Goal: Information Seeking & Learning: Learn about a topic

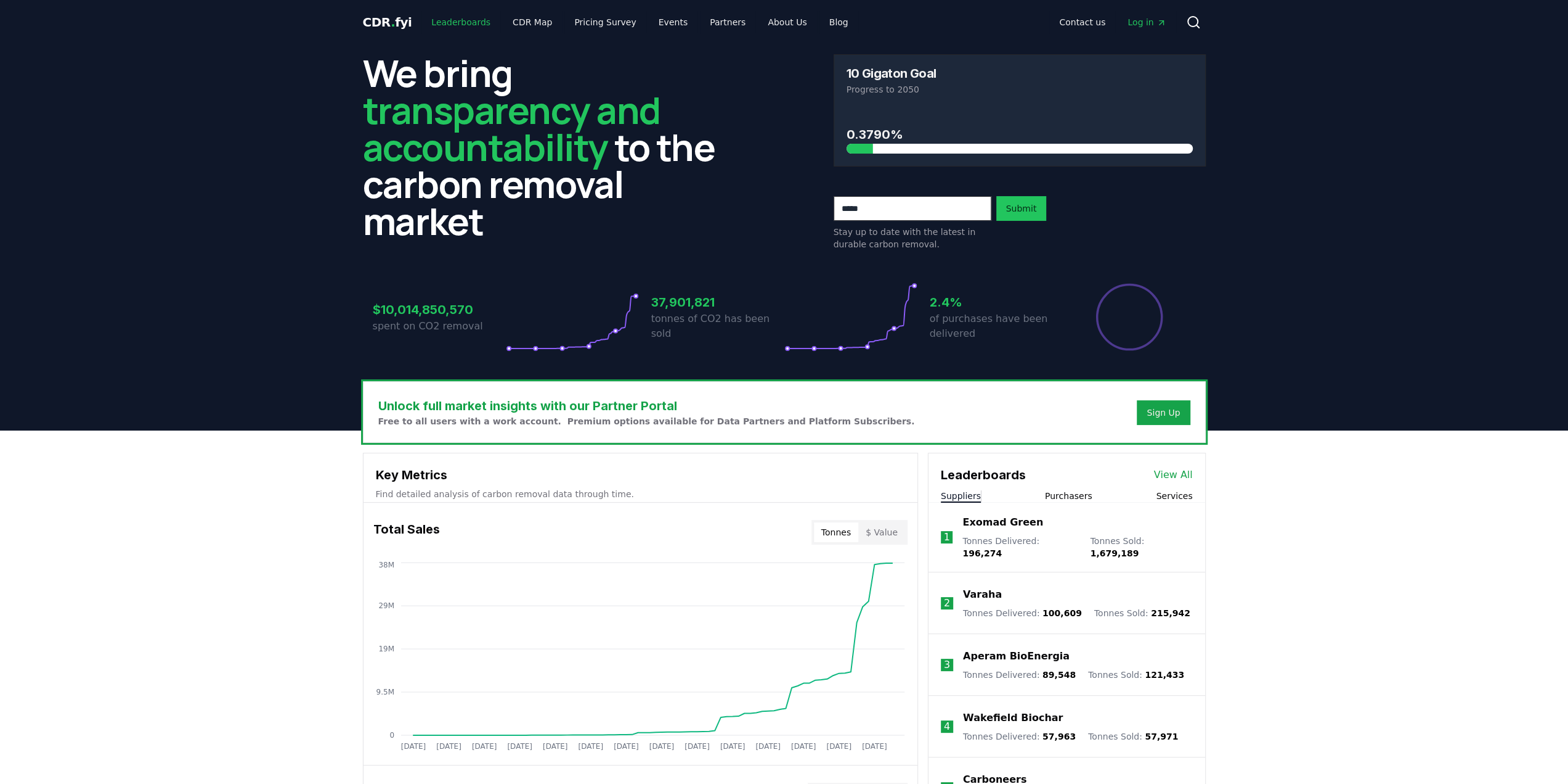
click at [473, 22] on link "Leaderboards" at bounding box center [461, 22] width 79 height 22
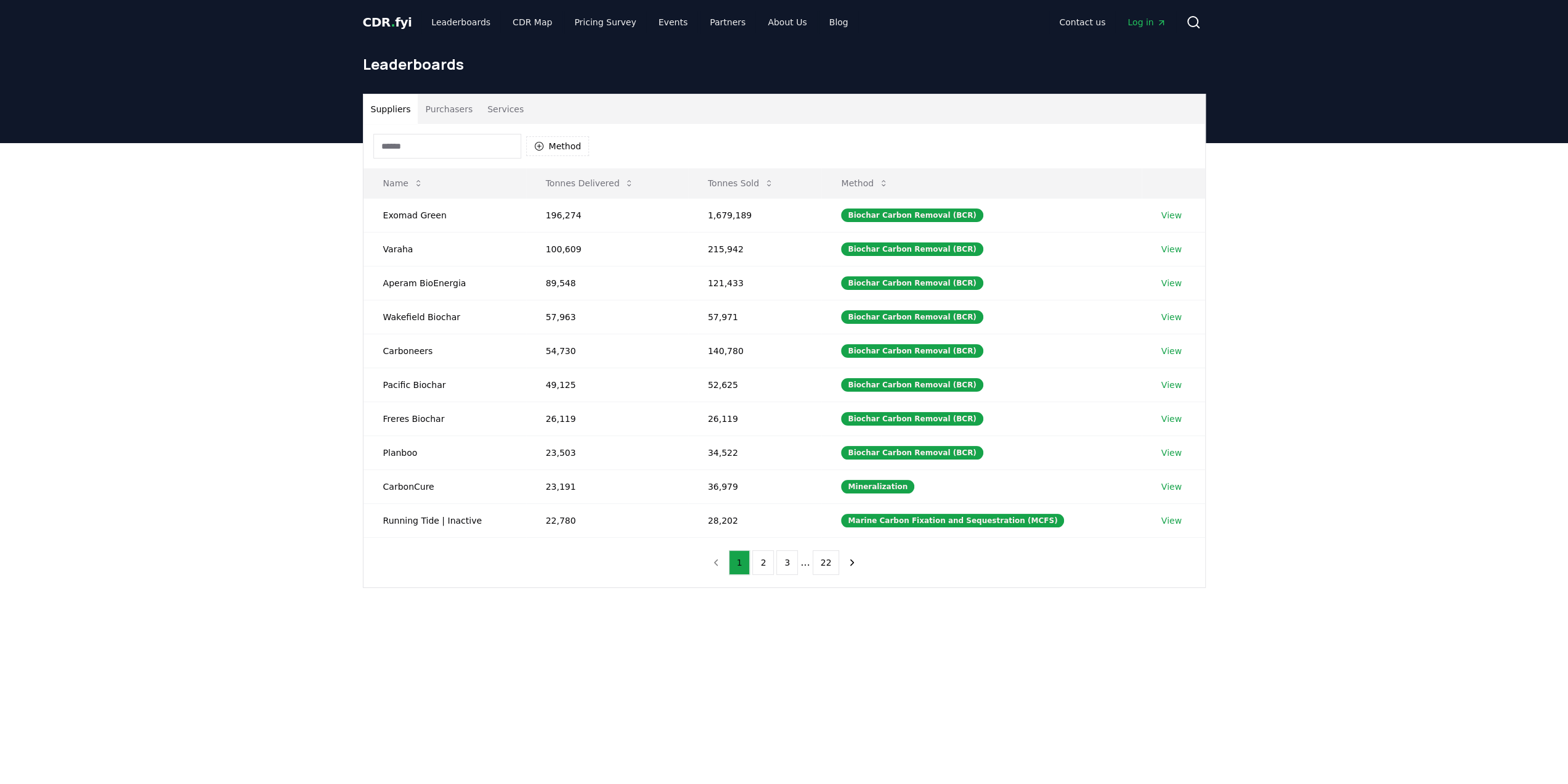
click at [435, 144] on input at bounding box center [447, 146] width 148 height 25
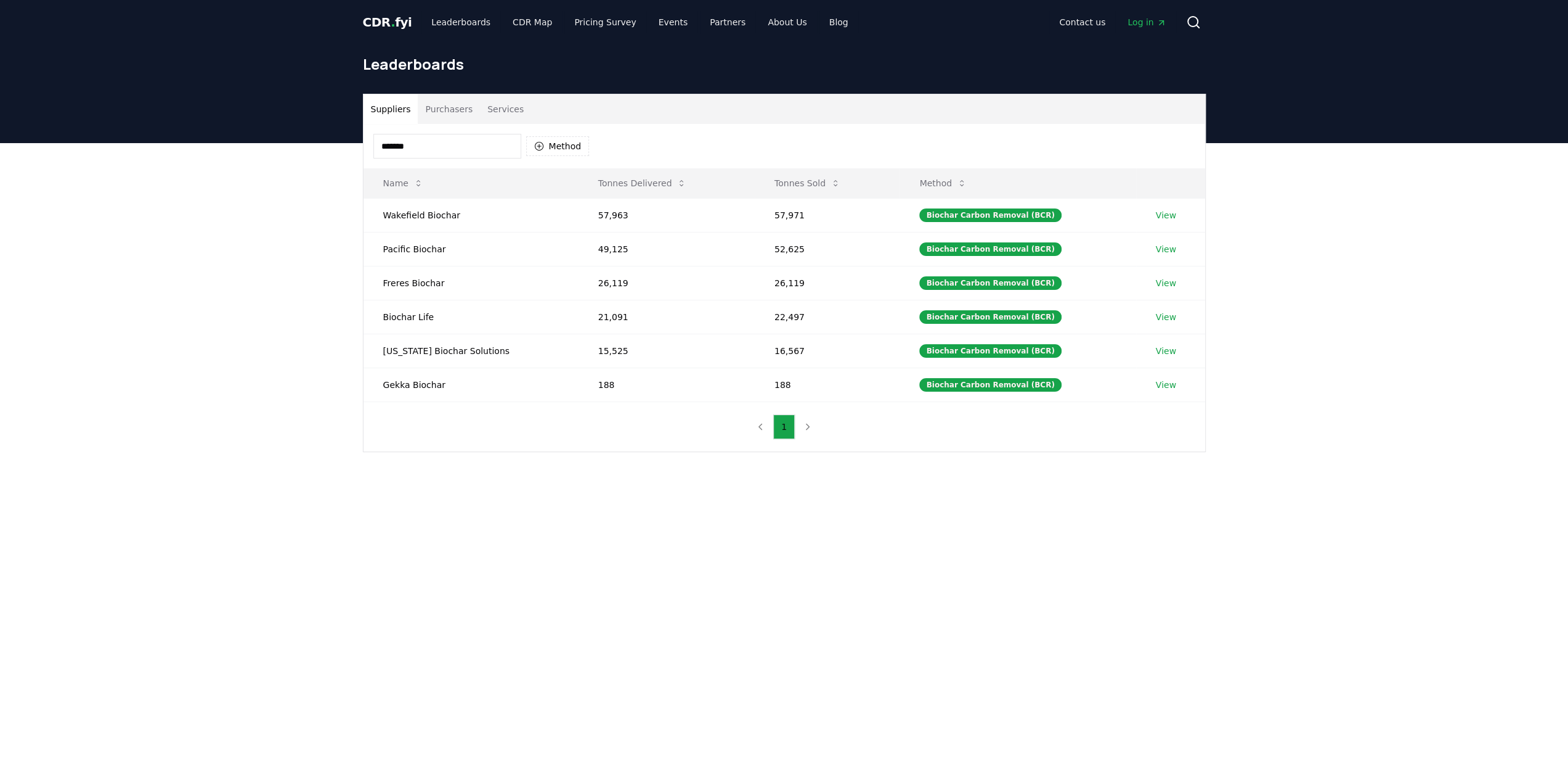
type input "*******"
click at [614, 601] on main "Suppliers Purchasers Services ******* Method Name Tonnes Delivered Tonnes Sold …" at bounding box center [784, 535] width 1568 height 784
click at [545, 144] on button "Method" at bounding box center [558, 146] width 64 height 20
drag, startPoint x: 414, startPoint y: 145, endPoint x: 282, endPoint y: 145, distance: 132.0
click at [282, 145] on div "Suppliers Purchasers Services ******* Method Name Tonnes Delivered Tonnes Sold …" at bounding box center [784, 322] width 1568 height 358
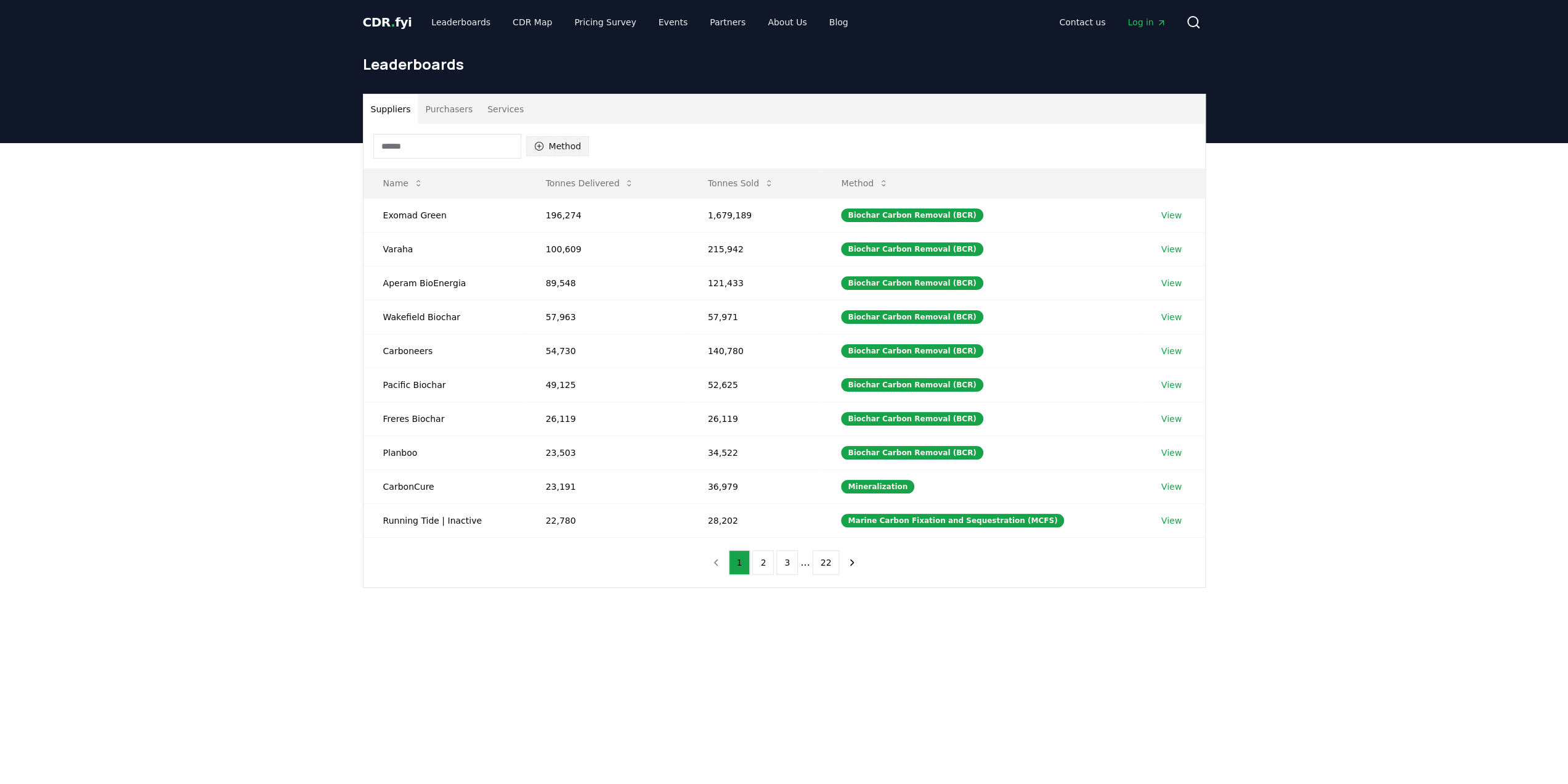
click at [571, 150] on button "Method" at bounding box center [558, 146] width 64 height 20
type input "*******"
click at [537, 205] on div "Suggestions" at bounding box center [539, 205] width 10 height 10
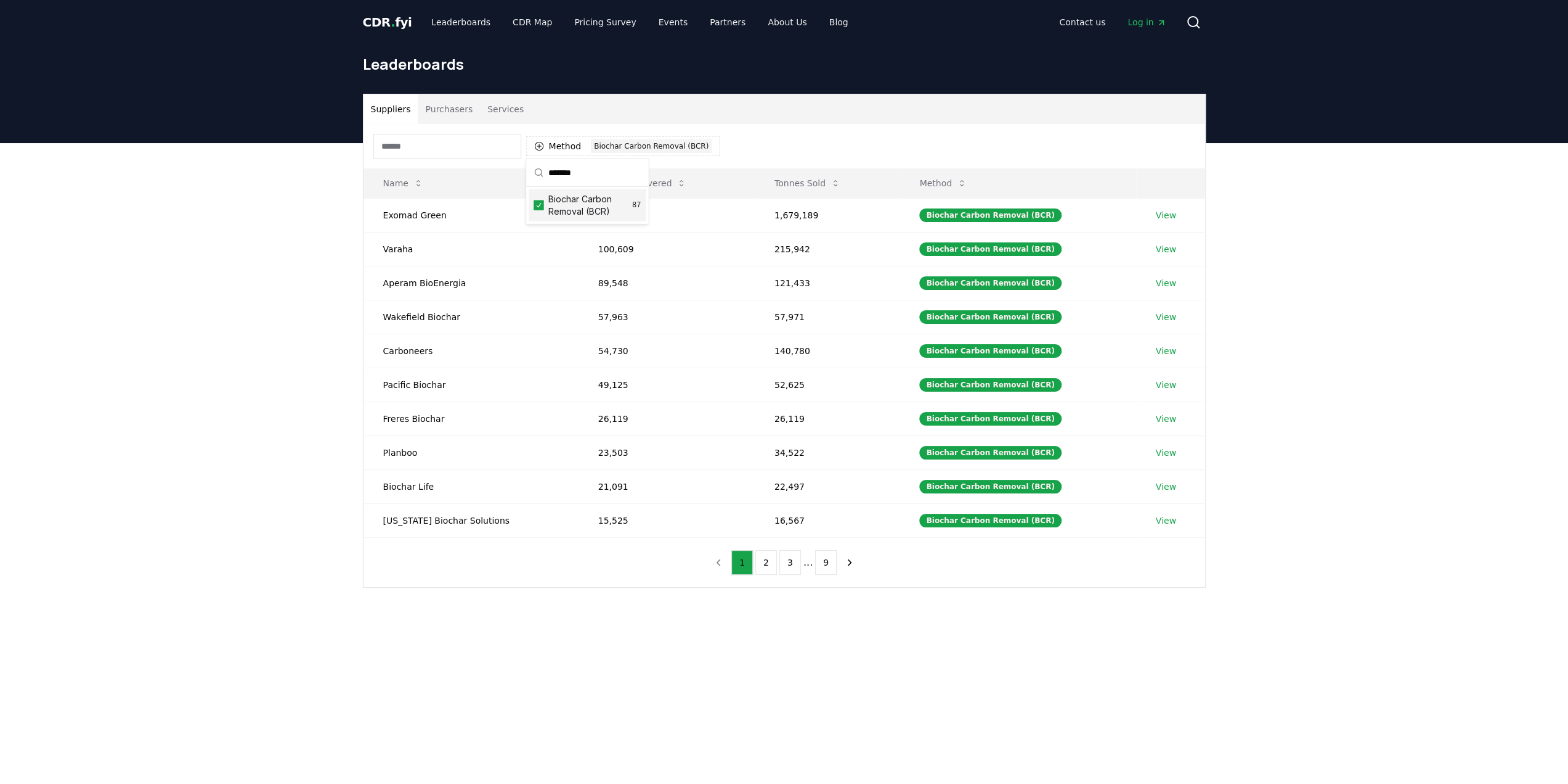
click at [860, 101] on div "Suppliers Purchasers Services" at bounding box center [784, 109] width 841 height 30
click at [454, 113] on button "Purchasers" at bounding box center [449, 109] width 62 height 30
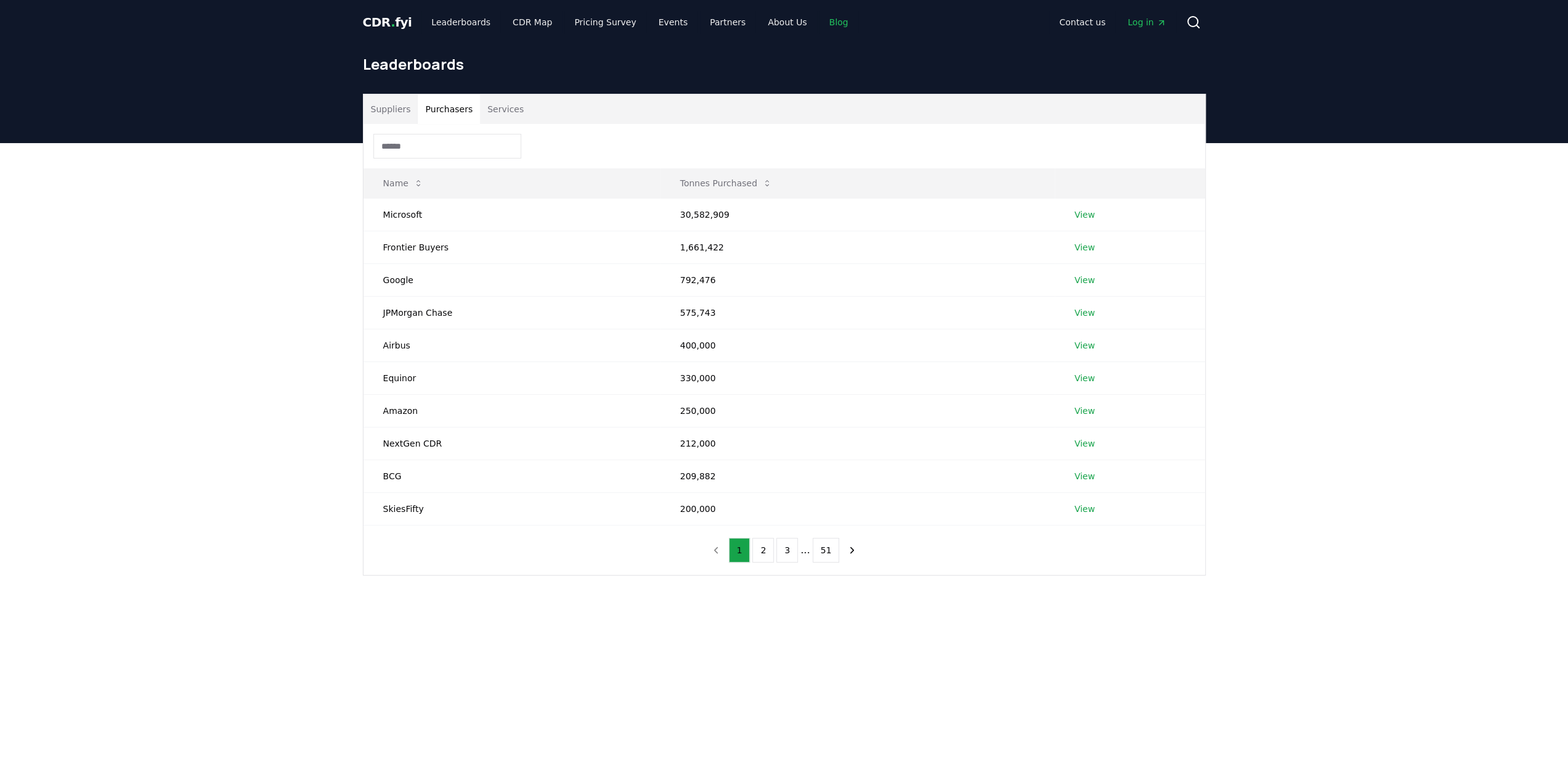
click at [819, 26] on link "Blog" at bounding box center [839, 22] width 39 height 22
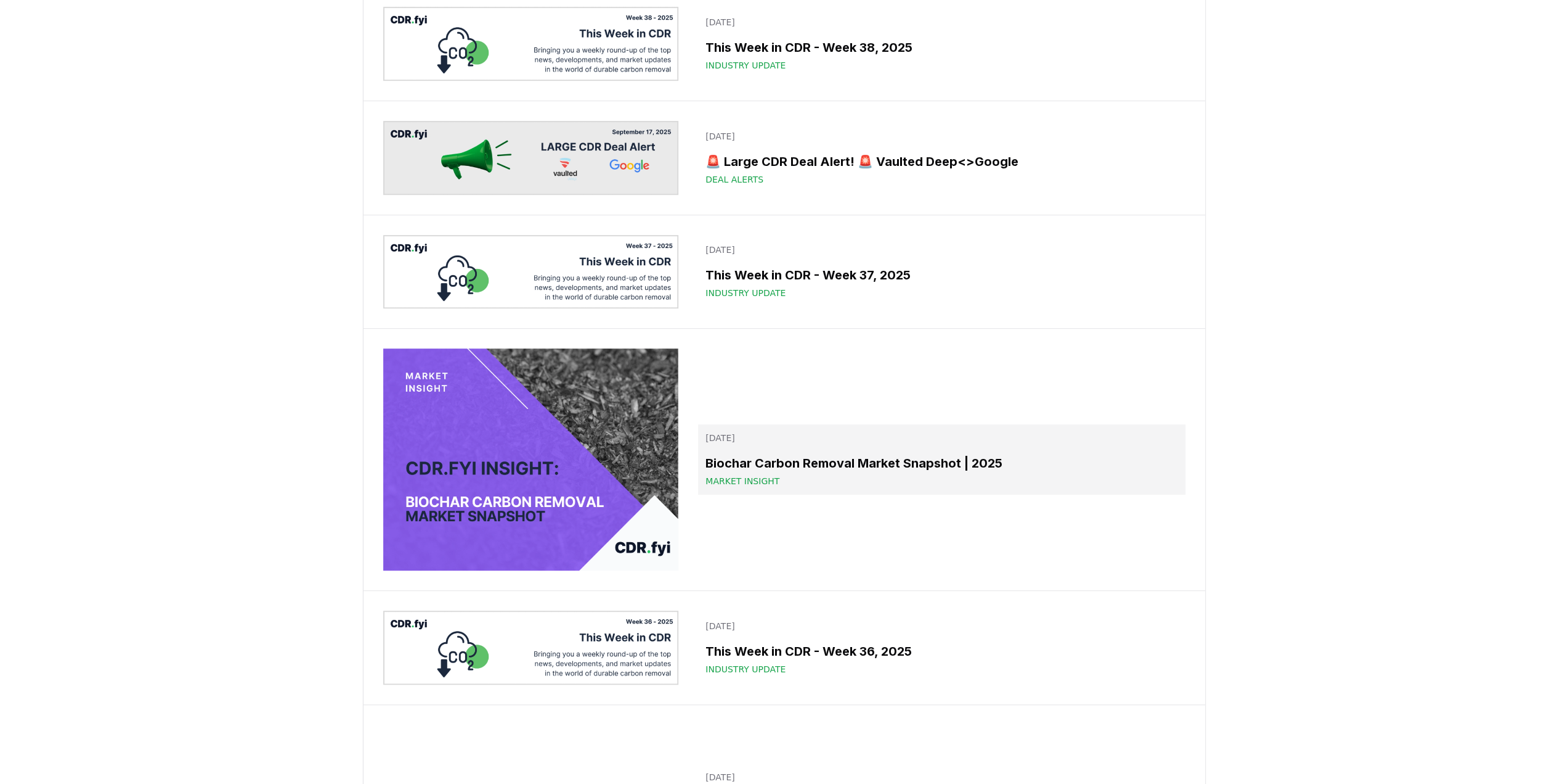
scroll to position [555, 0]
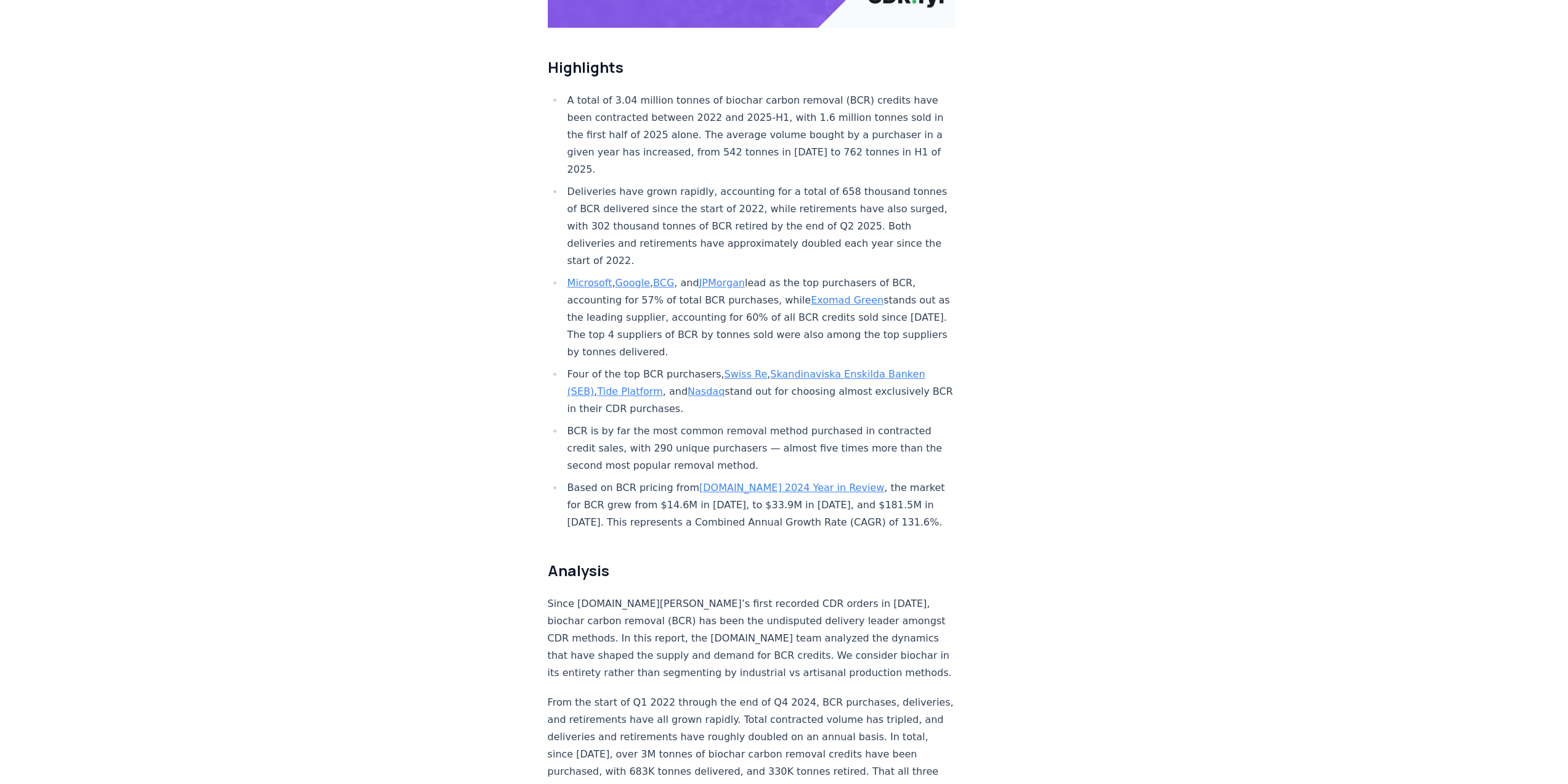
scroll to position [7644, 0]
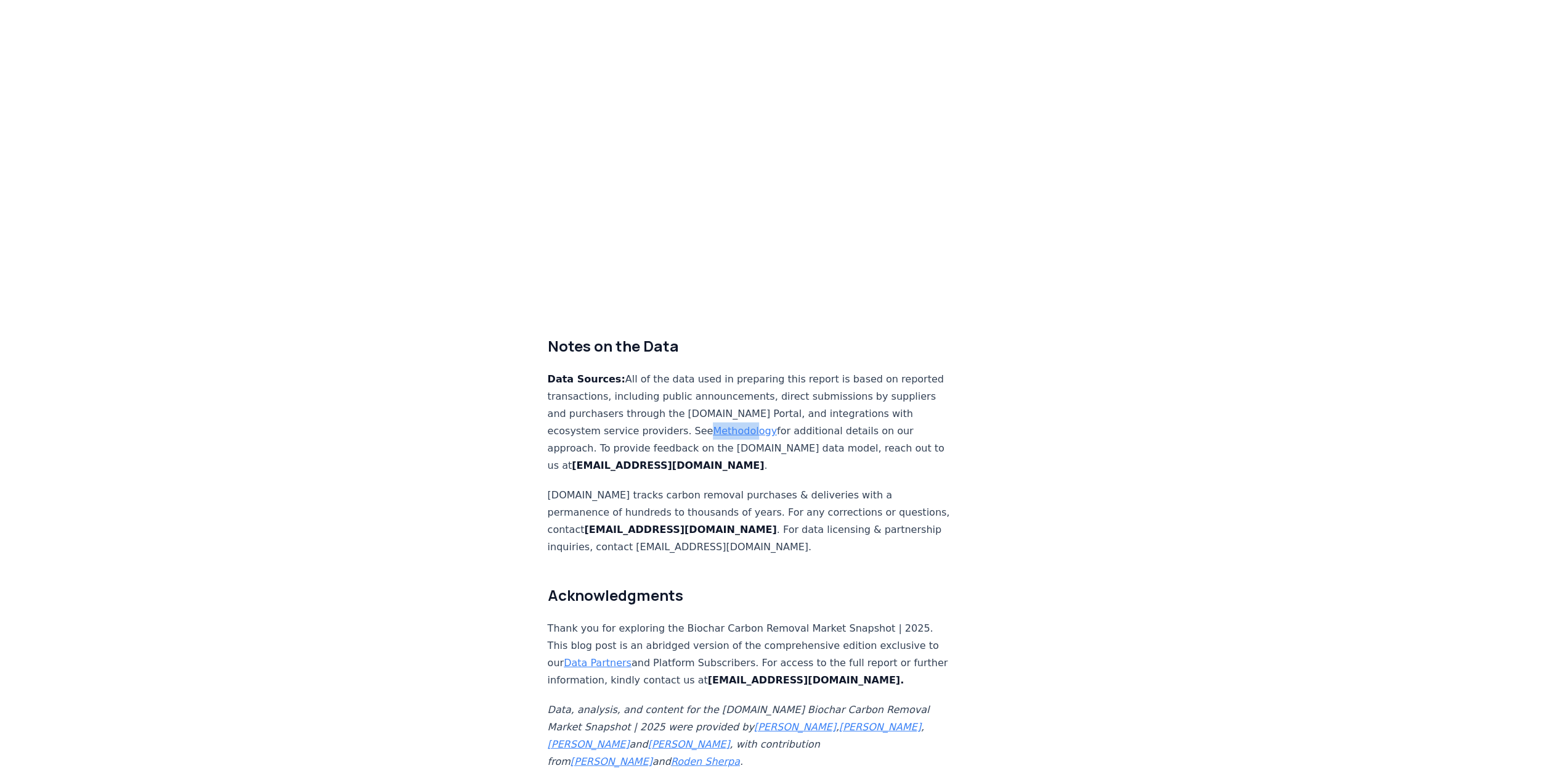
drag, startPoint x: 939, startPoint y: 409, endPoint x: 955, endPoint y: 416, distance: 17.5
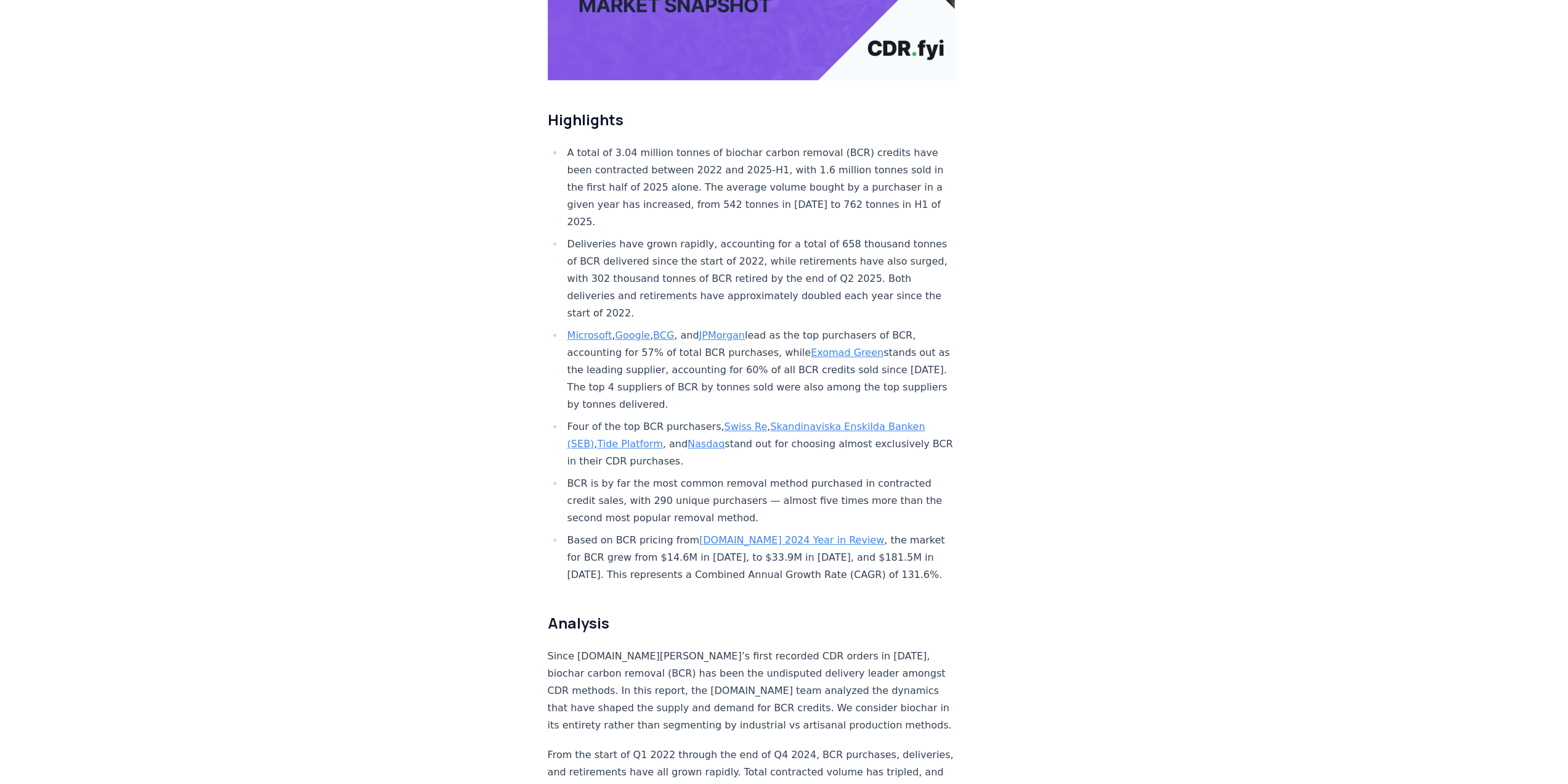
scroll to position [373, 0]
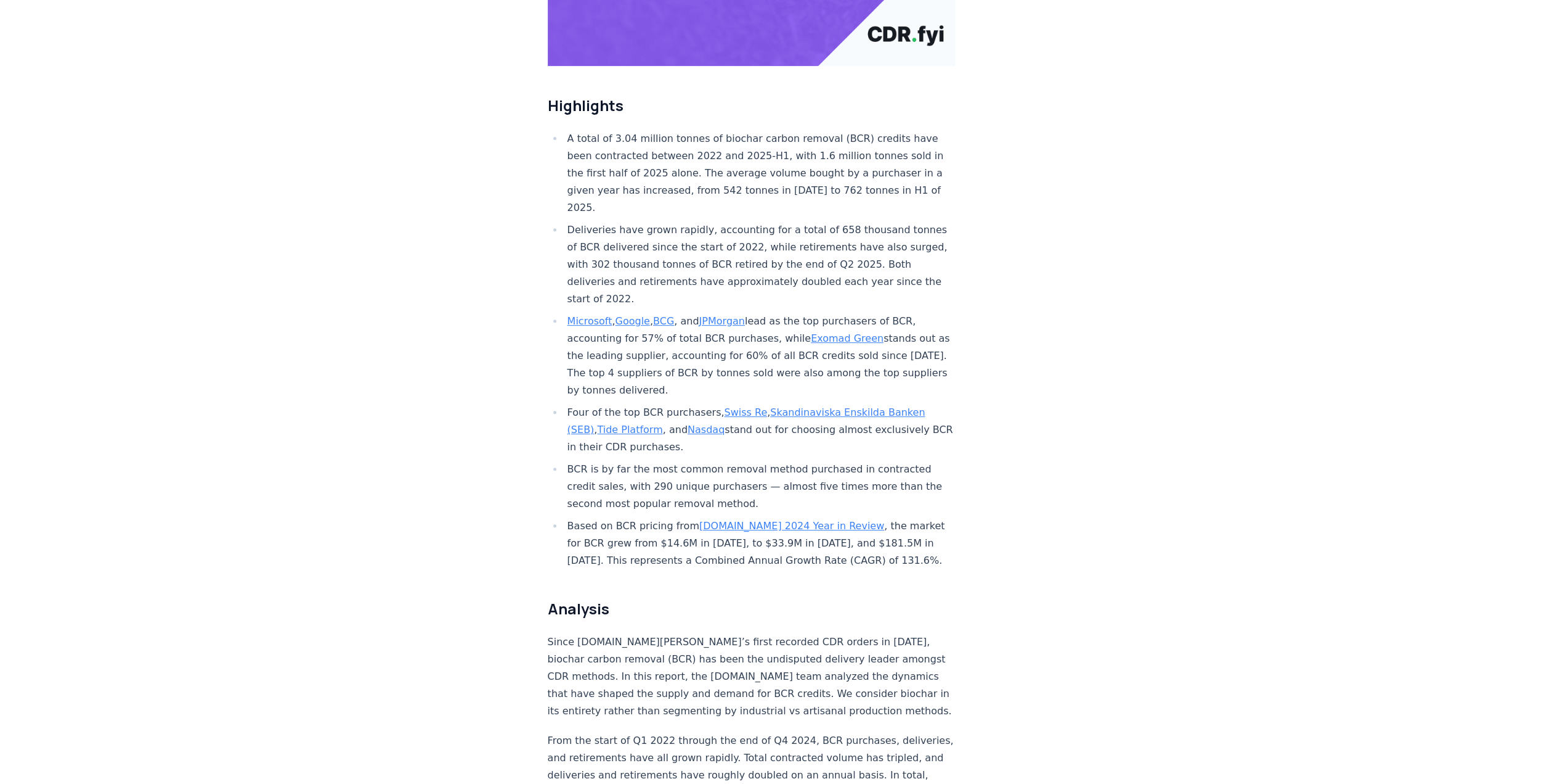
drag, startPoint x: 1577, startPoint y: 99, endPoint x: 1374, endPoint y: 227, distance: 240.0
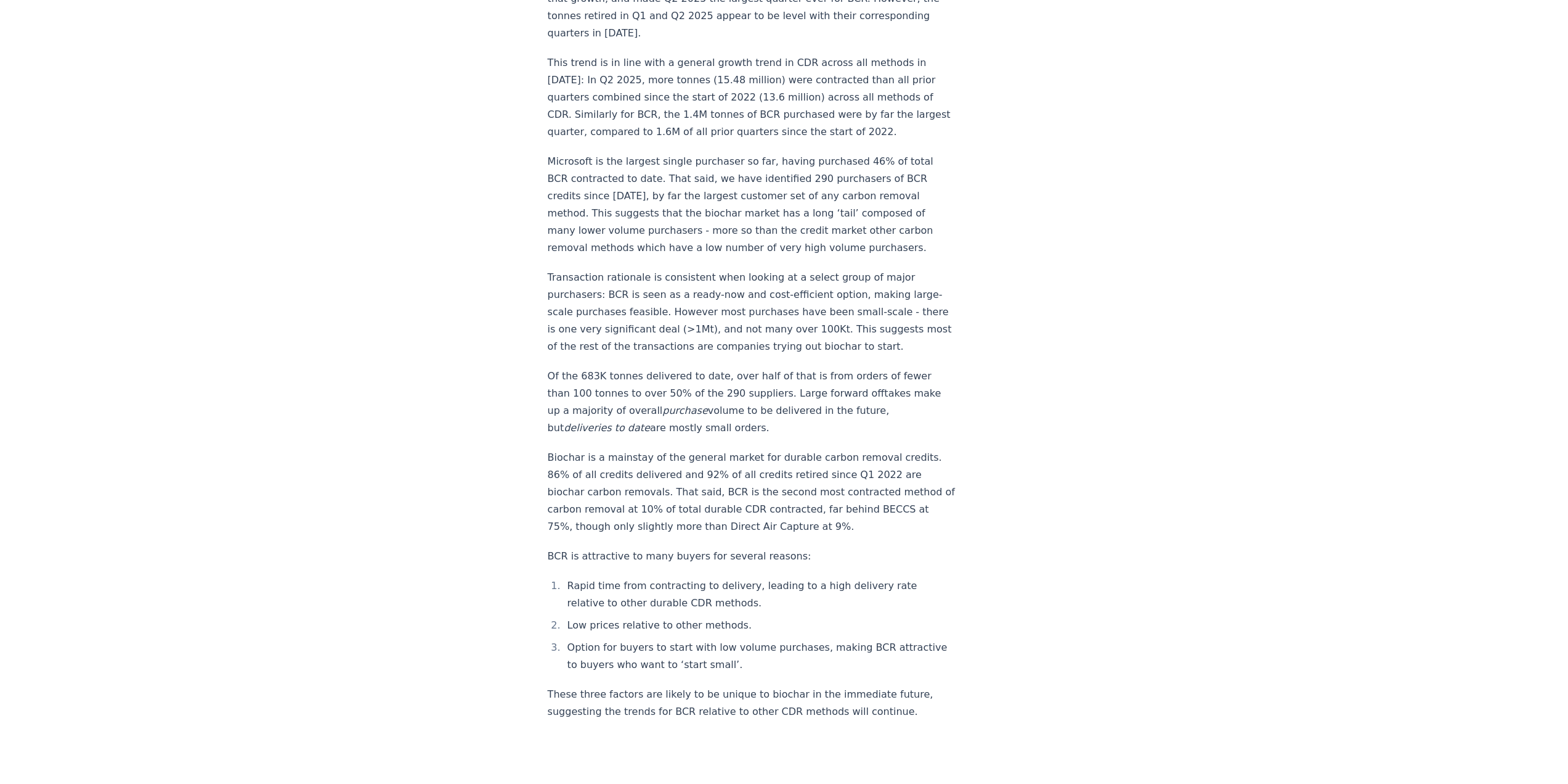
scroll to position [1310, 0]
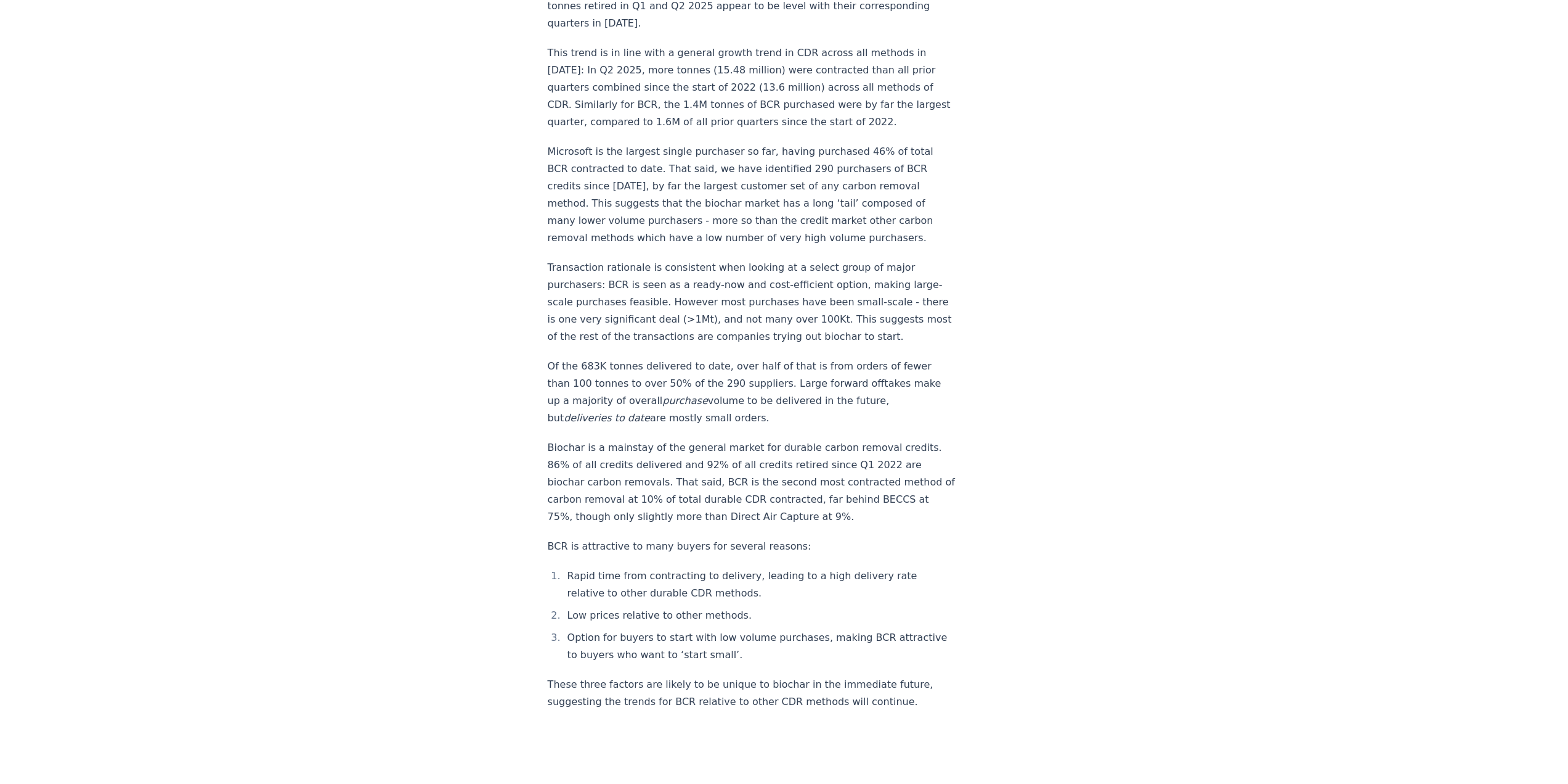
click at [578, 309] on p "Transaction rationale is consistent when looking at a select group of major pur…" at bounding box center [751, 302] width 408 height 86
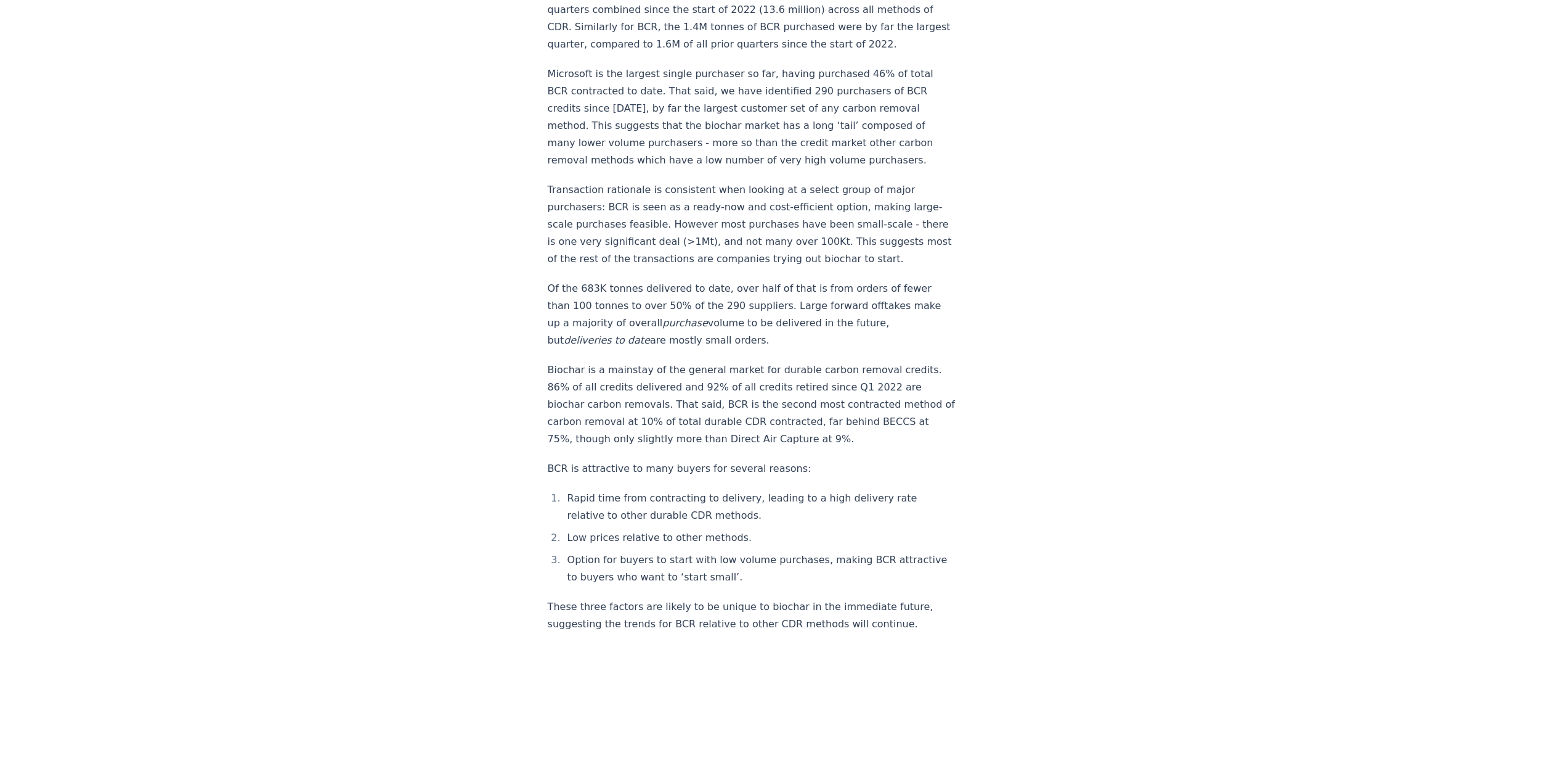
scroll to position [1433, 0]
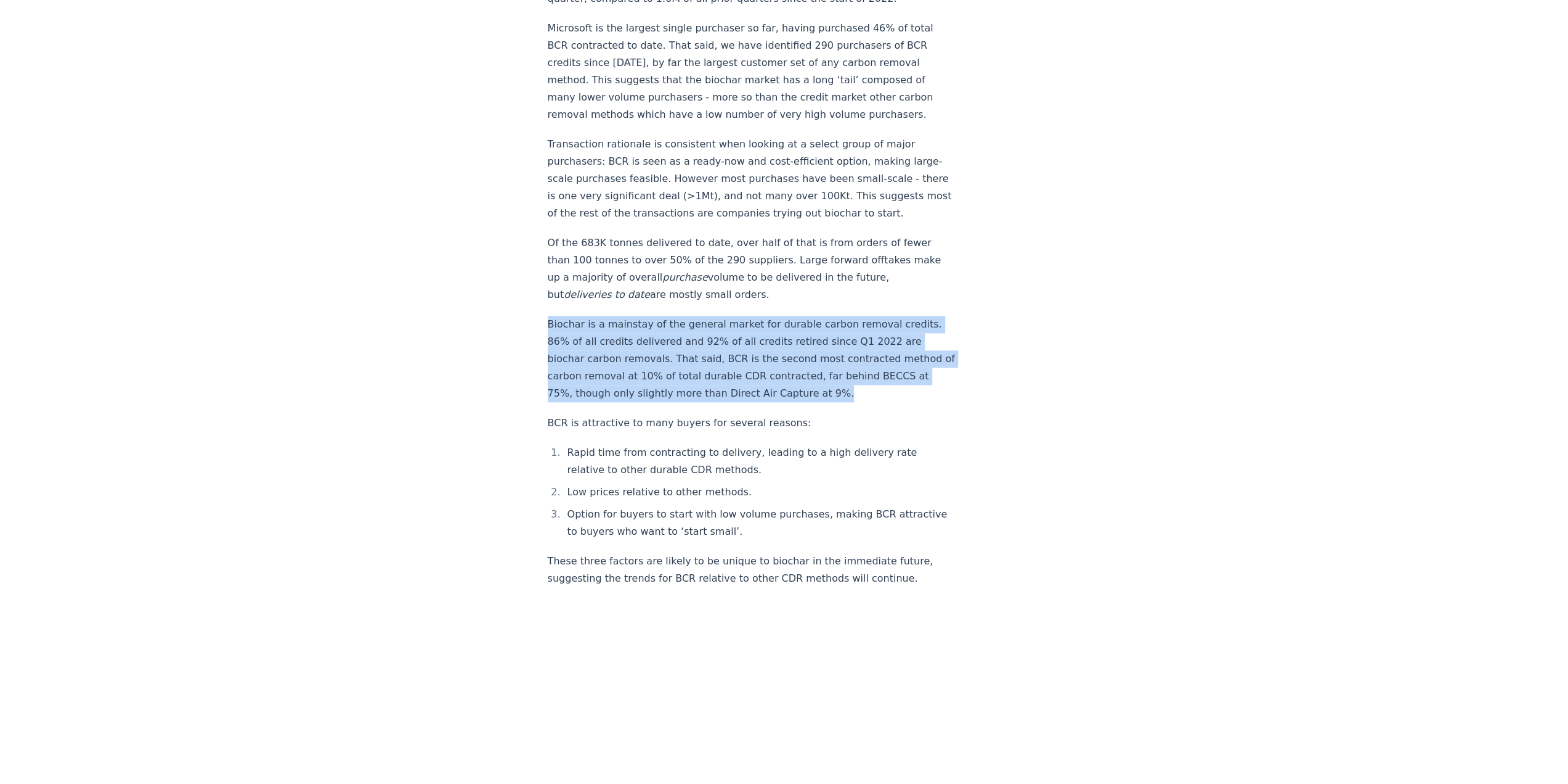
drag, startPoint x: 547, startPoint y: 302, endPoint x: 830, endPoint y: 378, distance: 293.0
click at [830, 378] on p "Biochar is a mainstay of the general market for durable carbon removal credits.…" at bounding box center [751, 358] width 408 height 86
copy p "Biochar is a mainstay of the general market for durable carbon removal credits.…"
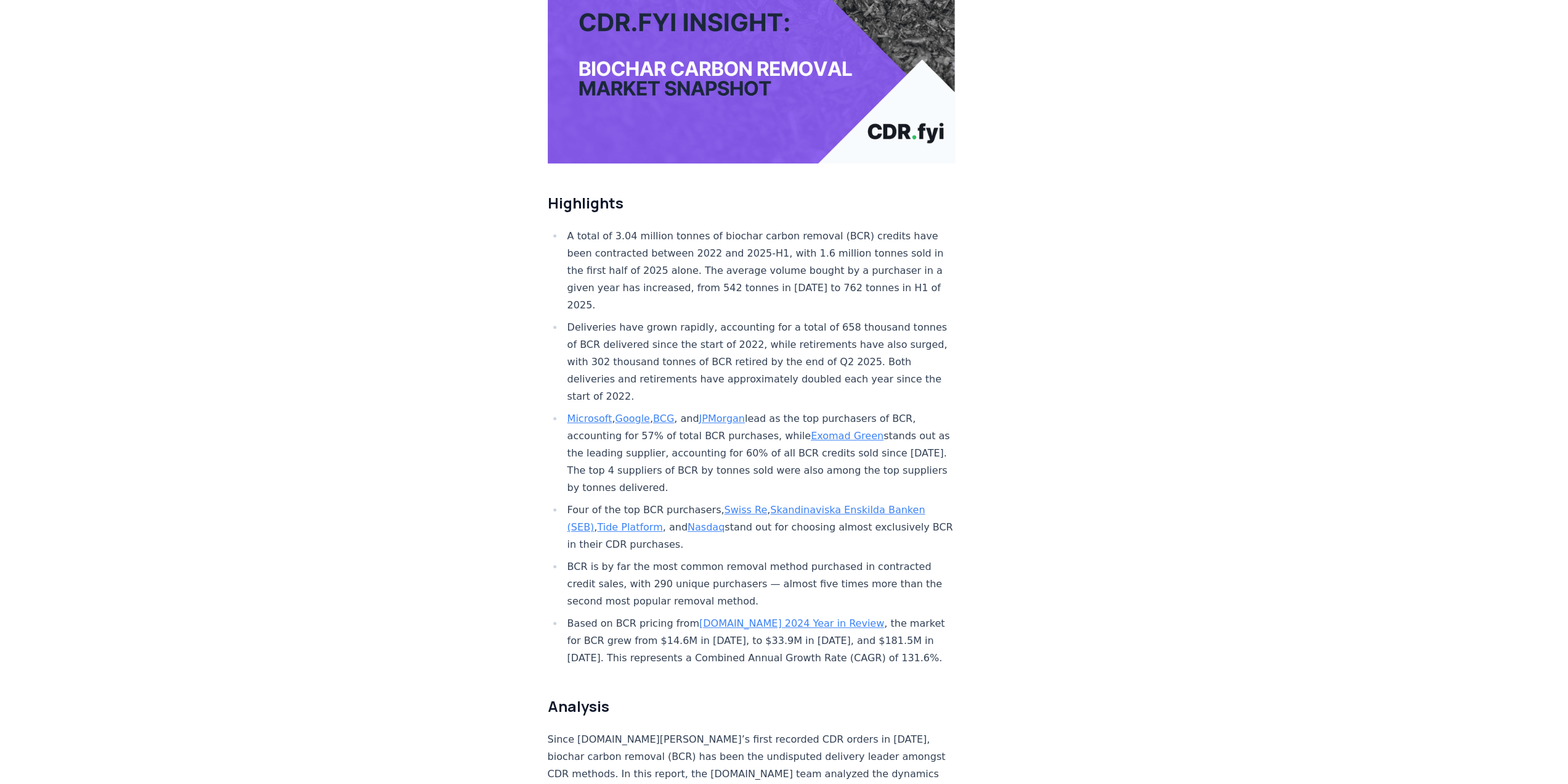
scroll to position [86, 0]
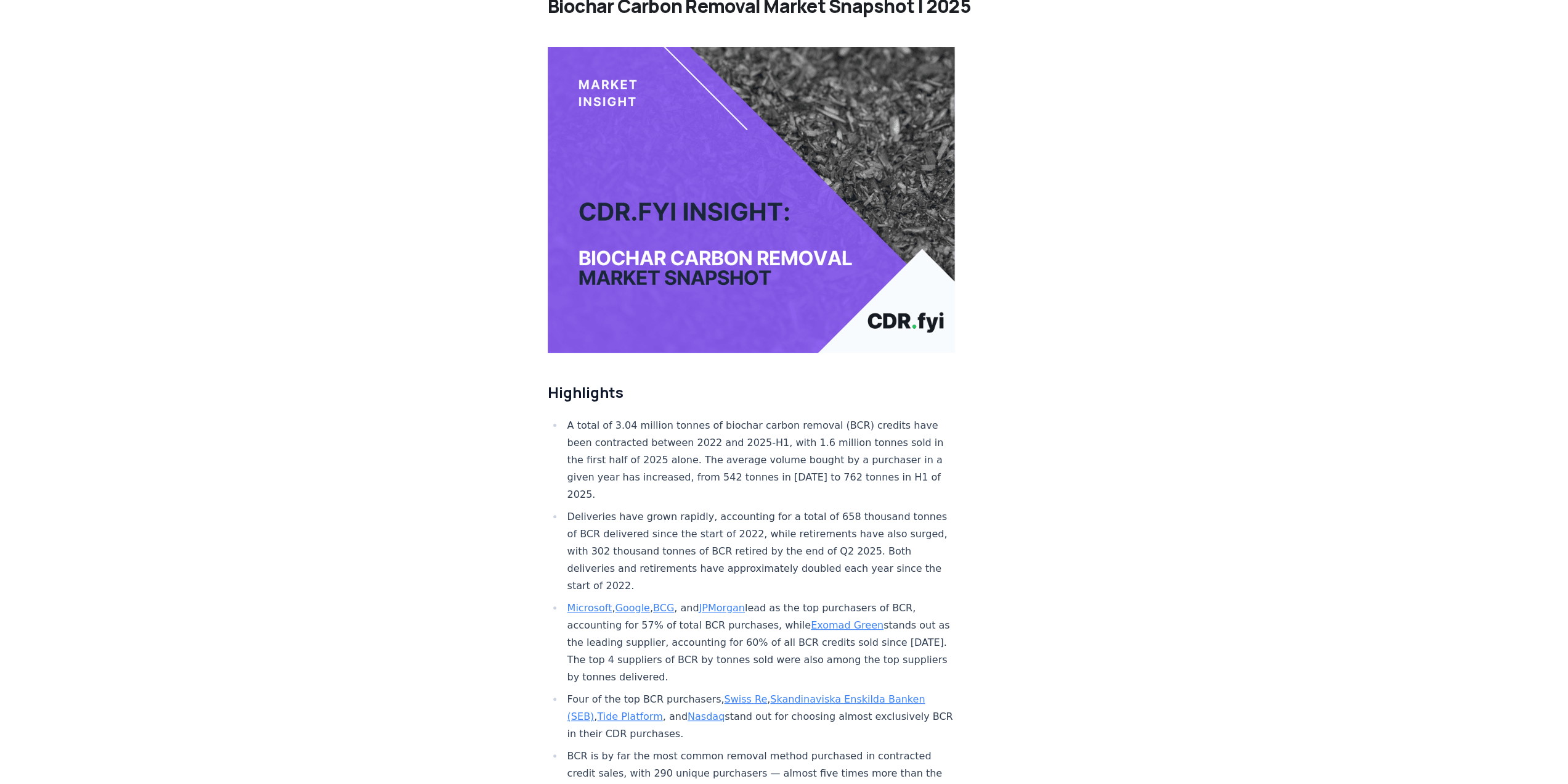
click at [733, 453] on li "A total of 3.04 million tonnes of biochar carbon removal (BCR) credits have bee…" at bounding box center [760, 459] width 392 height 86
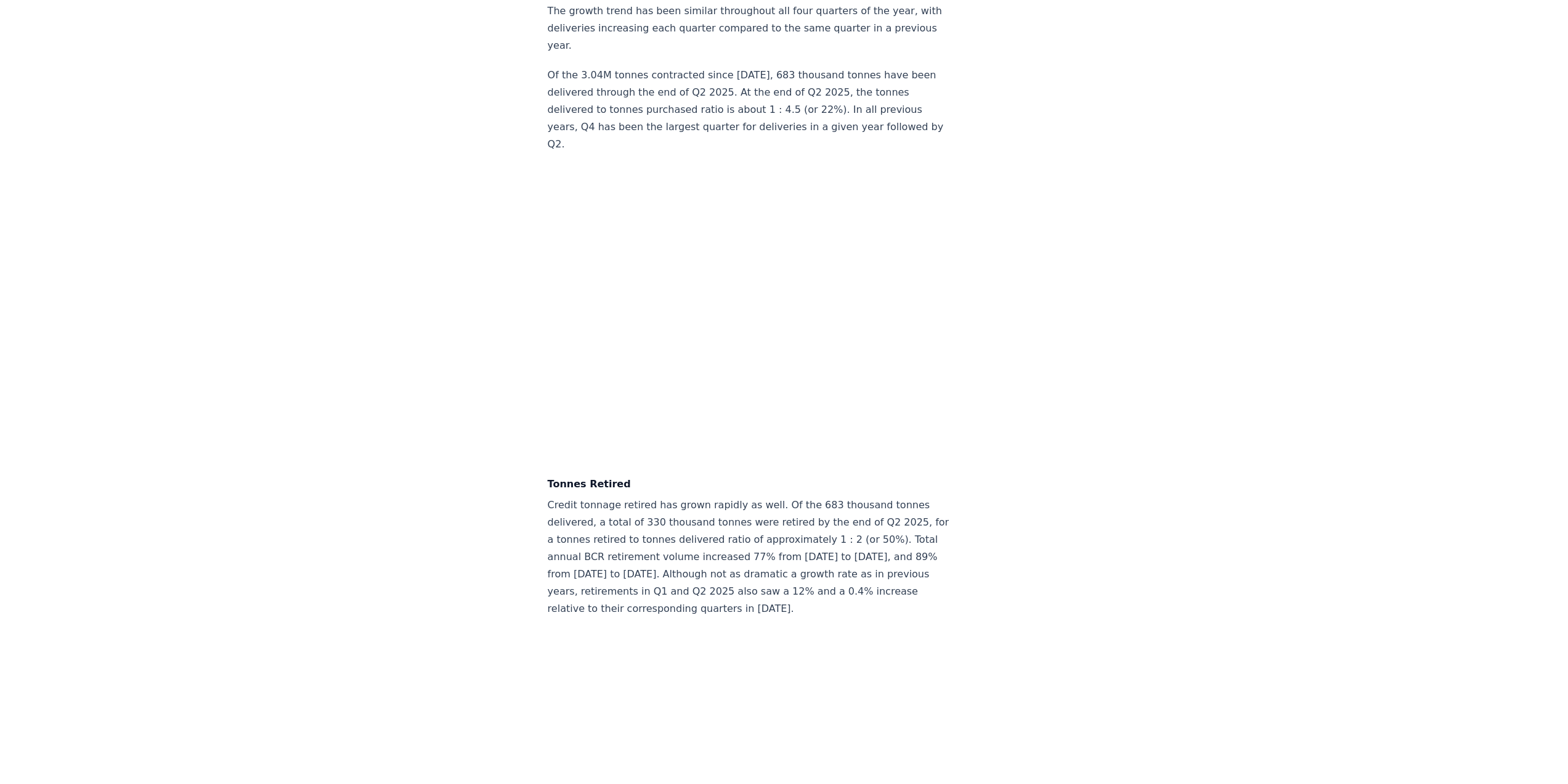
scroll to position [3936, 0]
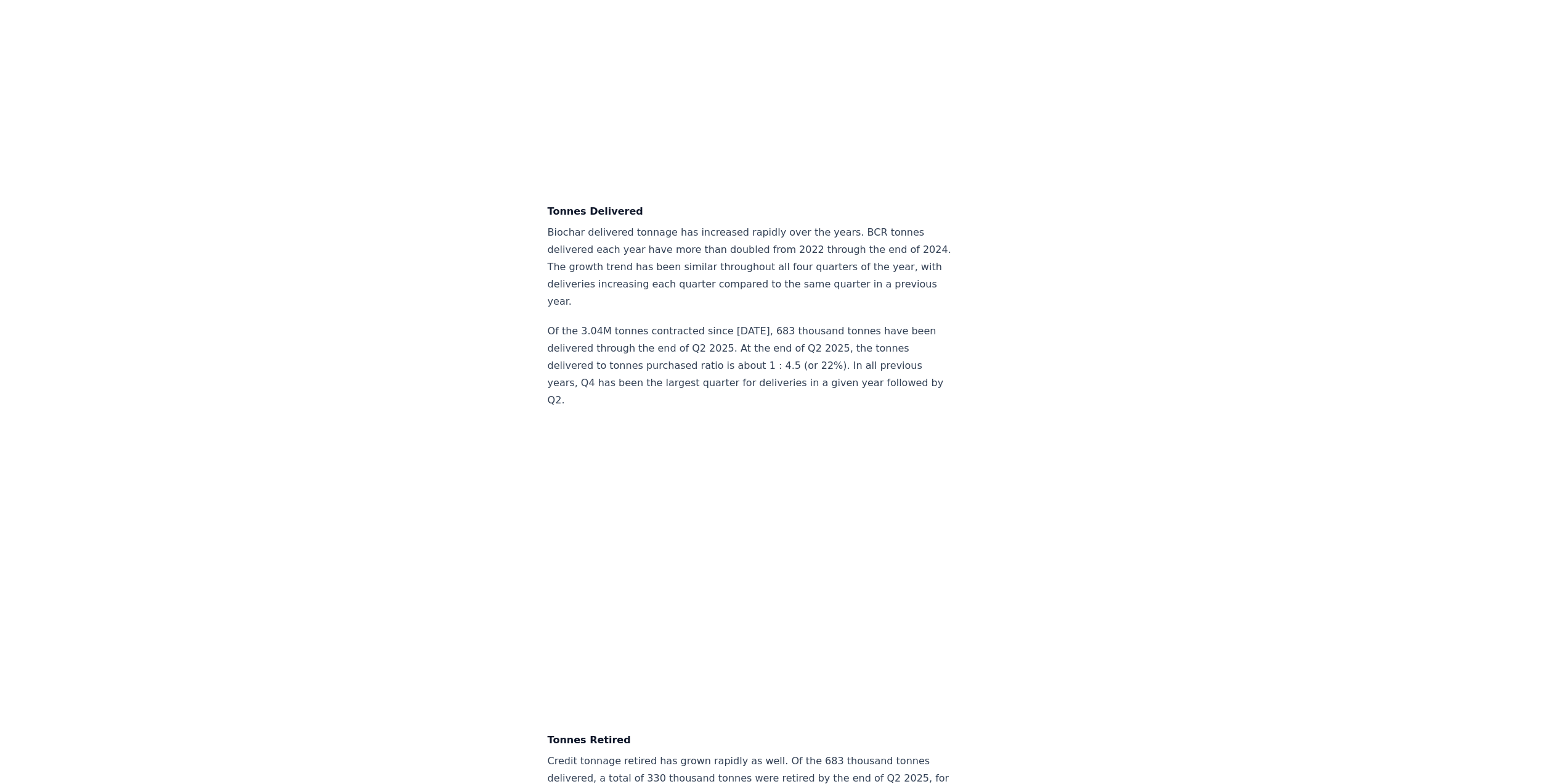
drag, startPoint x: 474, startPoint y: 360, endPoint x: 489, endPoint y: 366, distance: 16.2
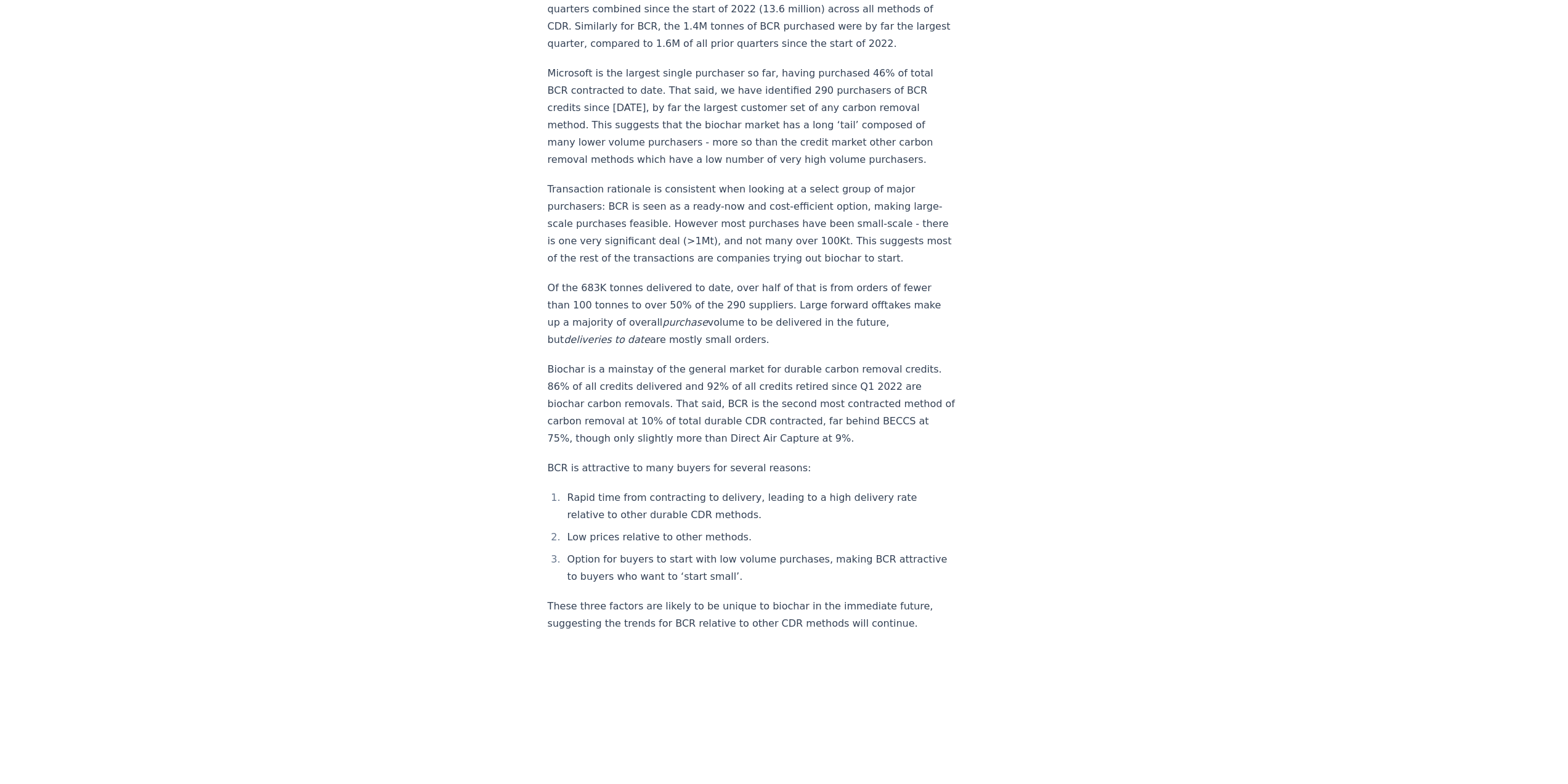
scroll to position [1330, 0]
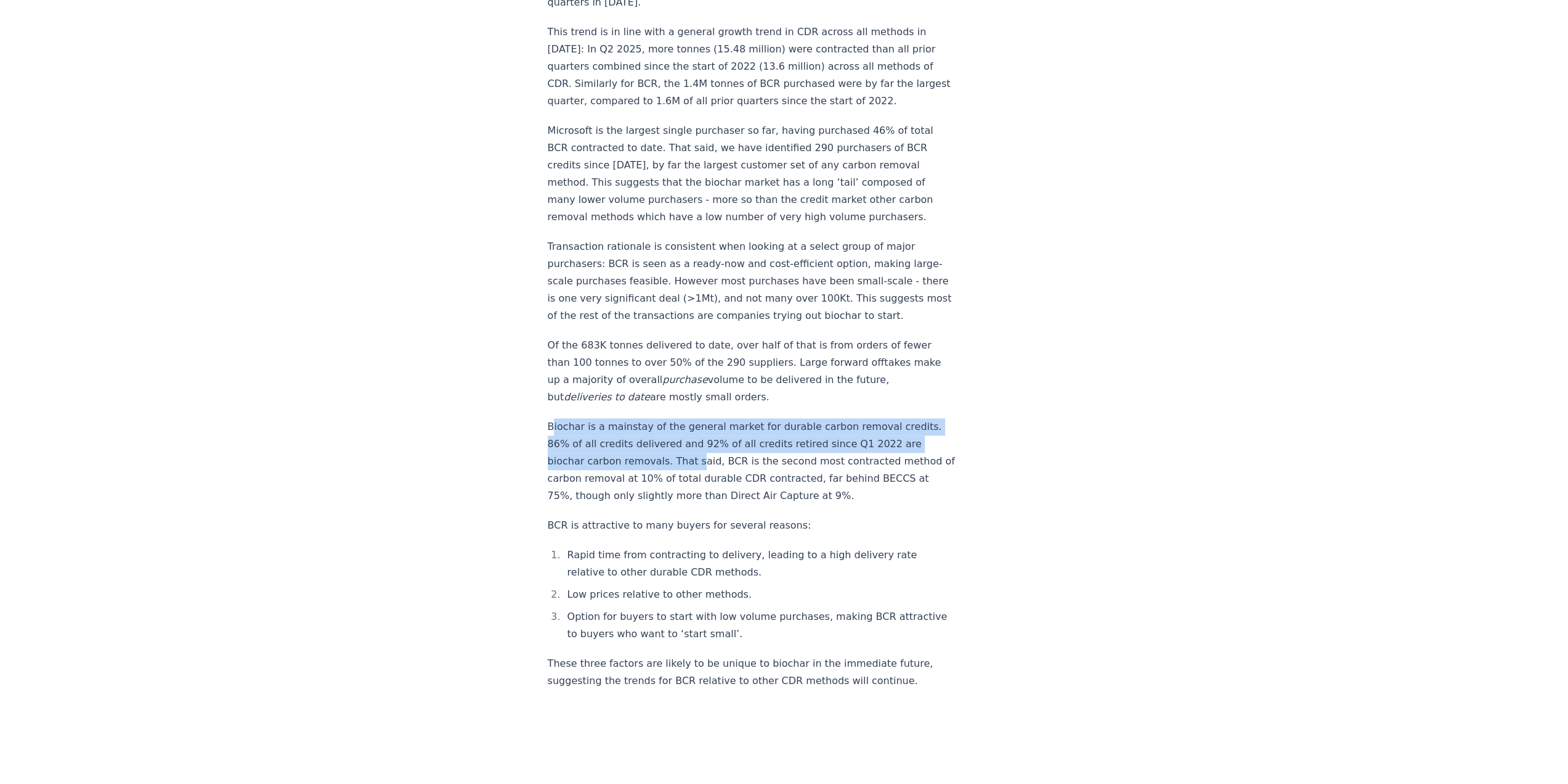
drag, startPoint x: 552, startPoint y: 402, endPoint x: 689, endPoint y: 445, distance: 143.6
click at [689, 445] on p "Biochar is a mainstay of the general market for durable carbon removal credits.…" at bounding box center [751, 461] width 408 height 86
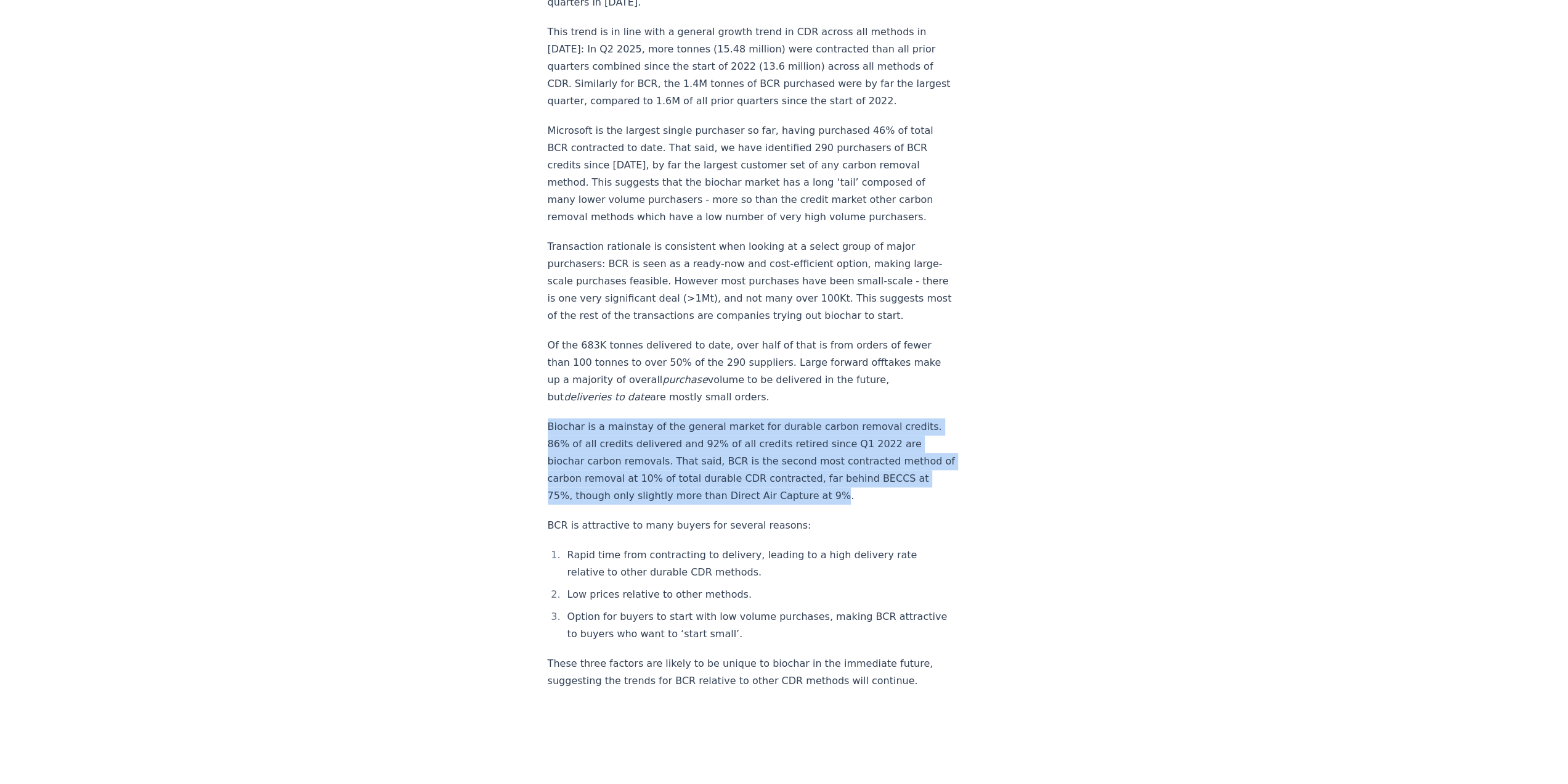
drag, startPoint x: 821, startPoint y: 476, endPoint x: 531, endPoint y: 410, distance: 297.4
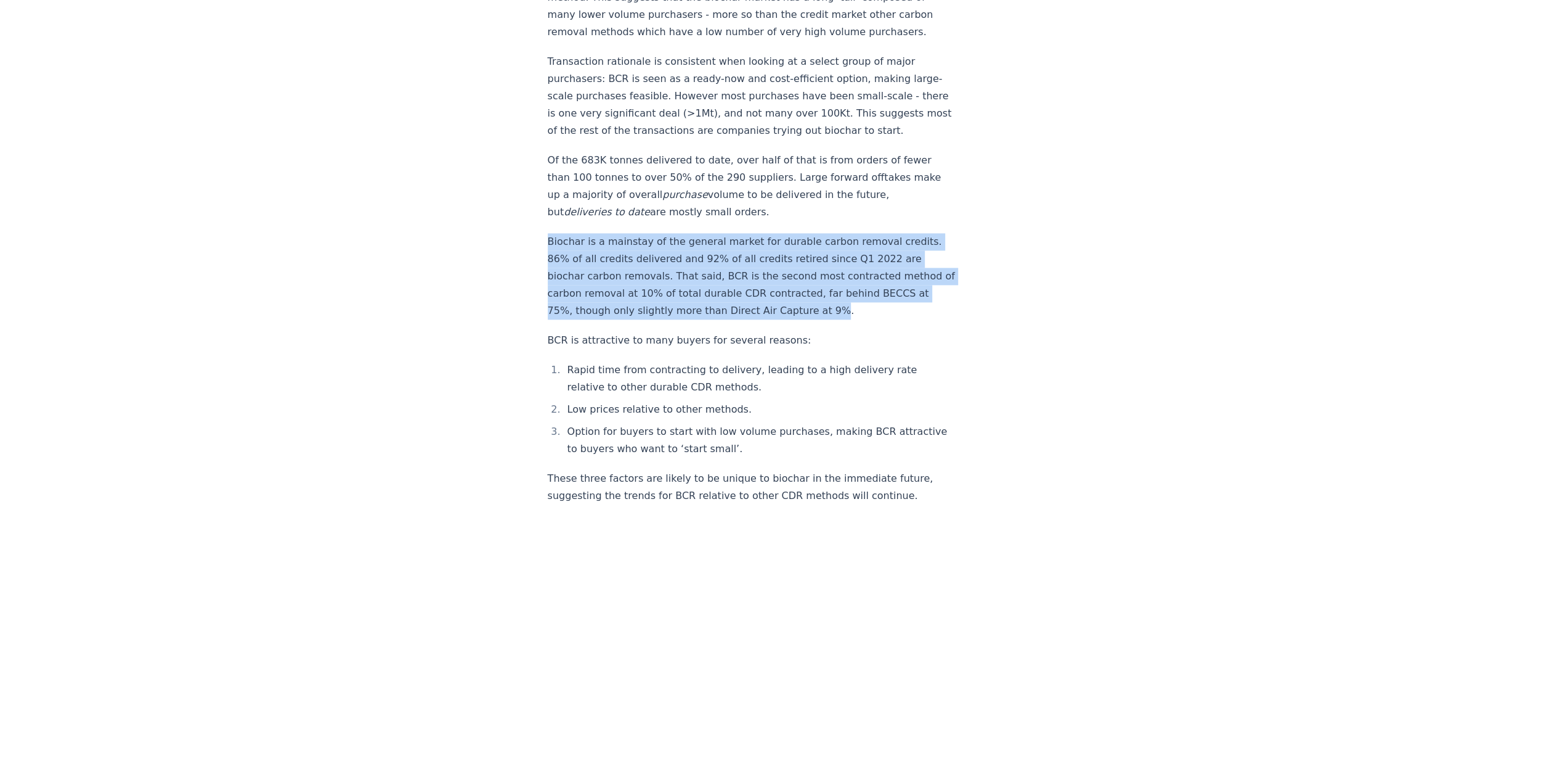
click at [698, 271] on p "Biochar is a mainstay of the general market for durable carbon removal credits.…" at bounding box center [751, 275] width 408 height 86
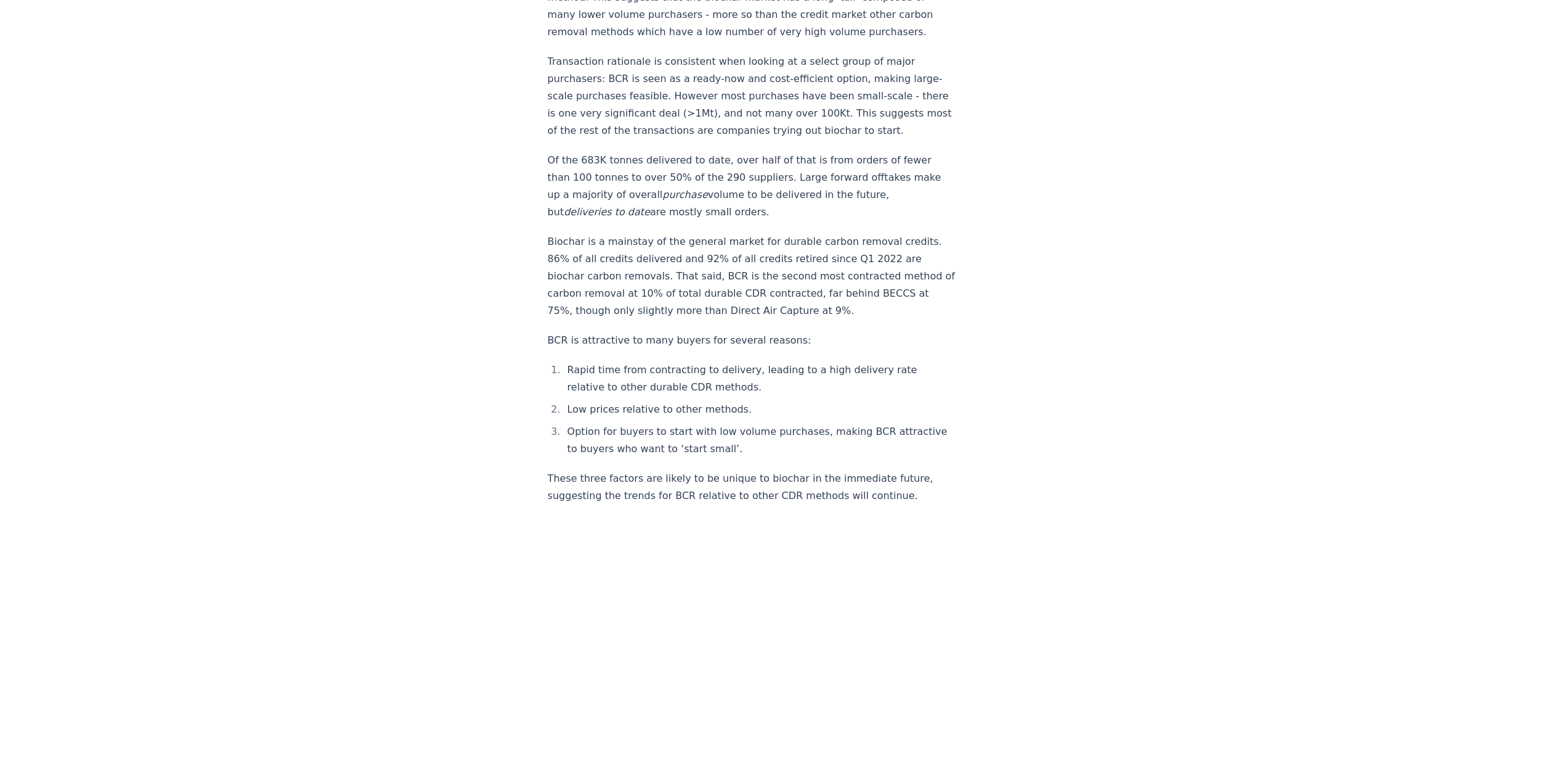
click at [723, 361] on li "Rapid time from contracting to delivery, leading to a high delivery rate relati…" at bounding box center [760, 378] width 392 height 35
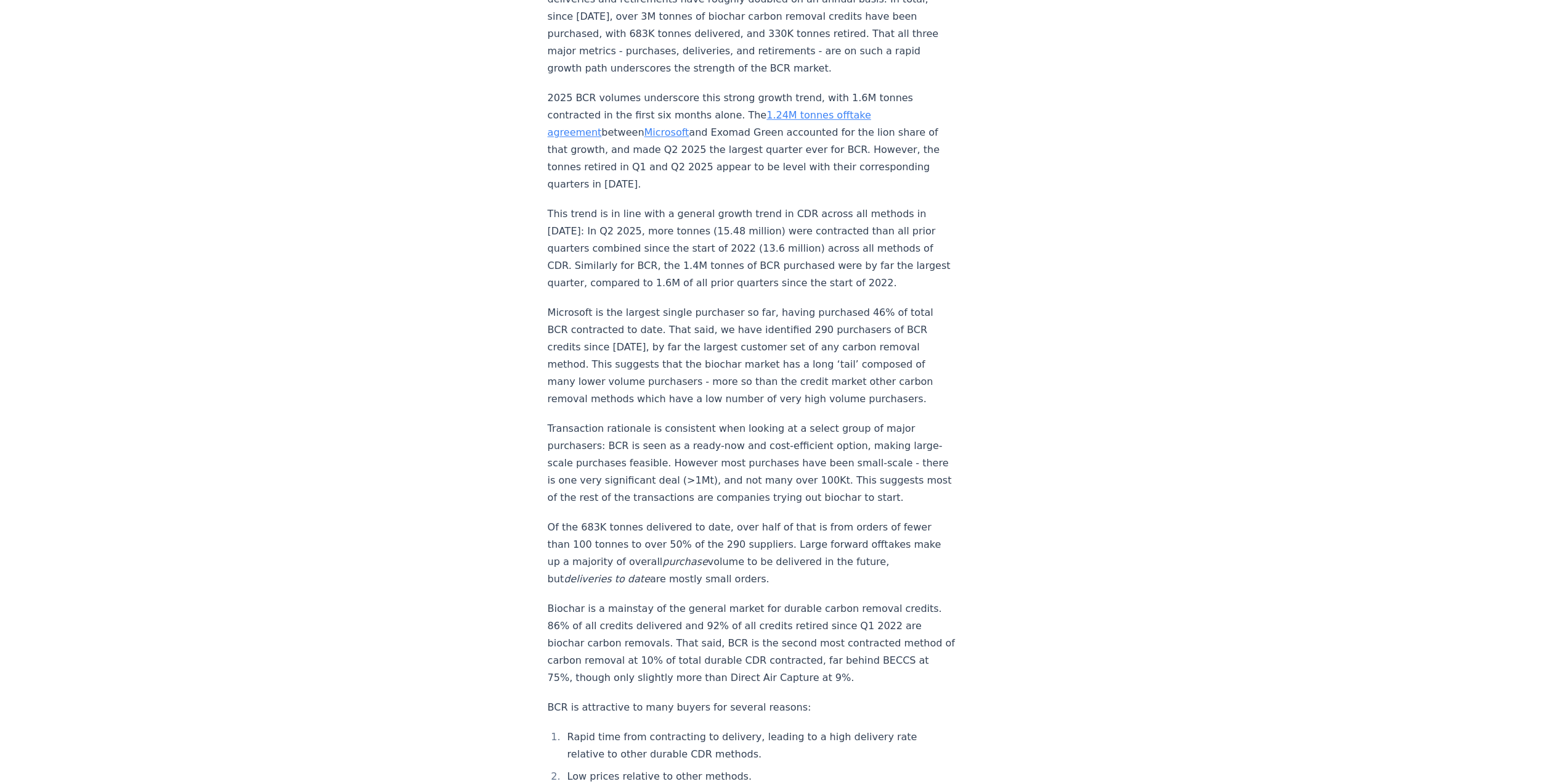
scroll to position [1208, 0]
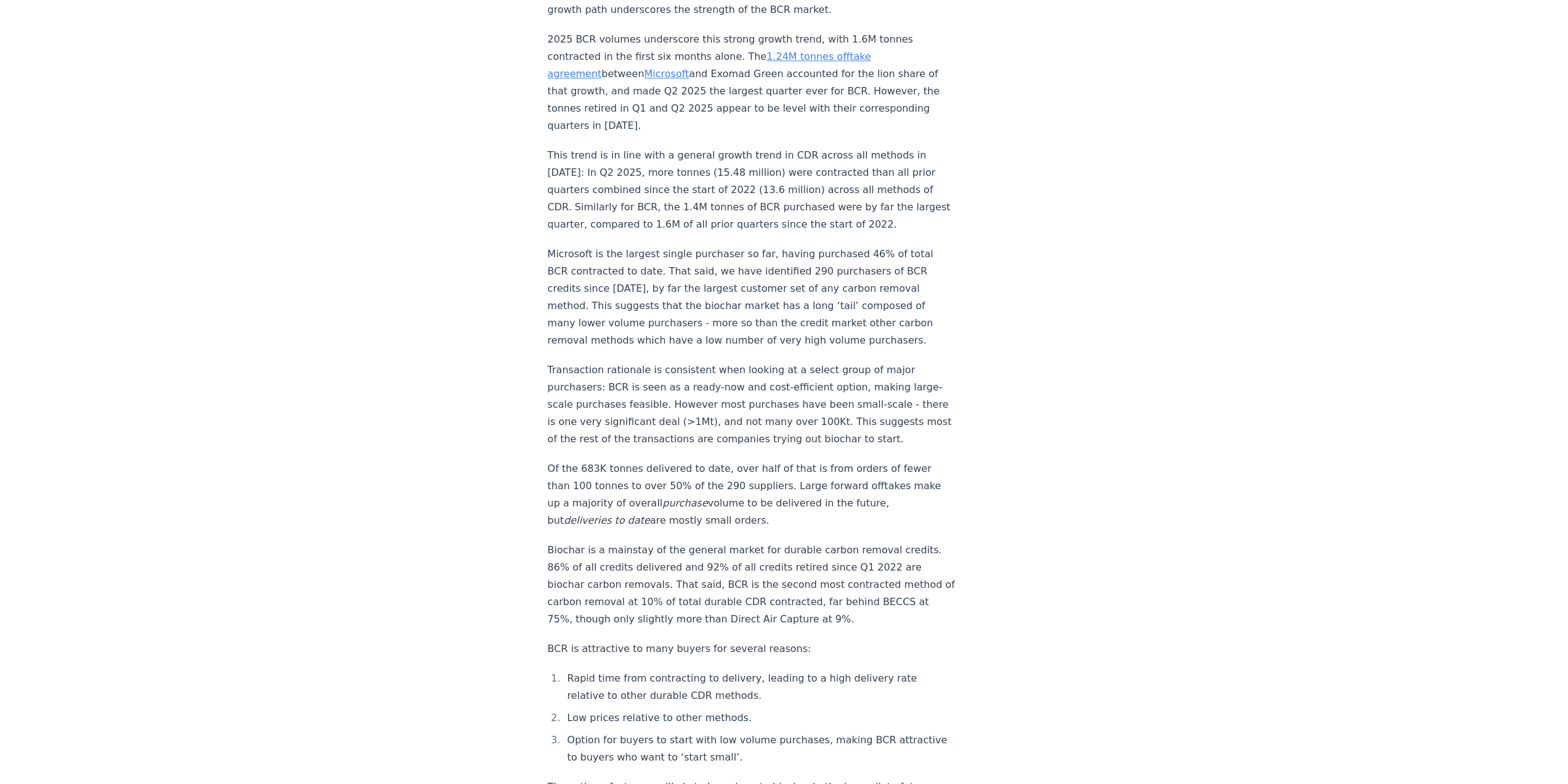
click at [629, 245] on p "Microsoft is the largest single purchaser so far, having purchased 46% of total…" at bounding box center [751, 297] width 408 height 104
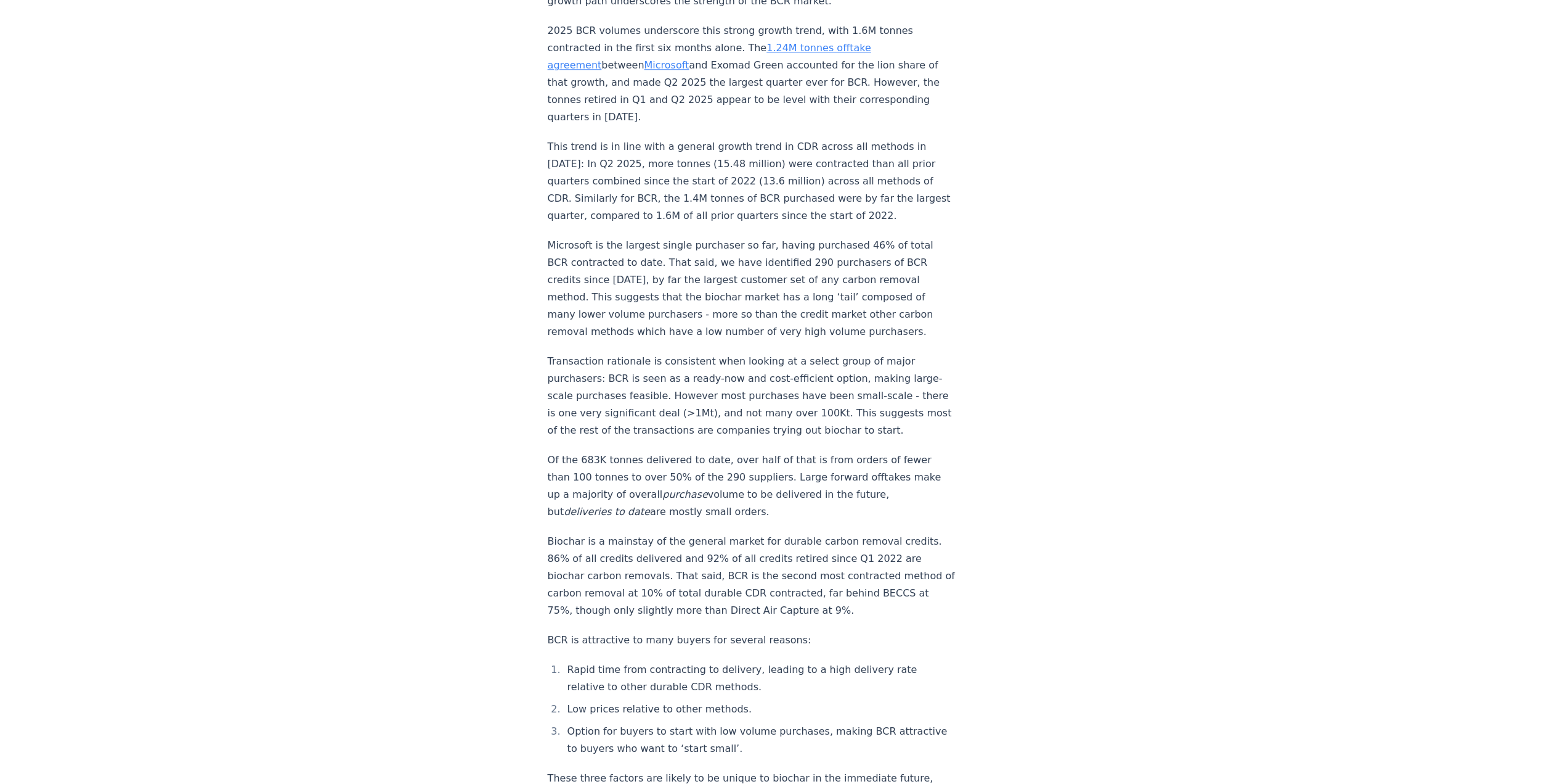
scroll to position [1269, 0]
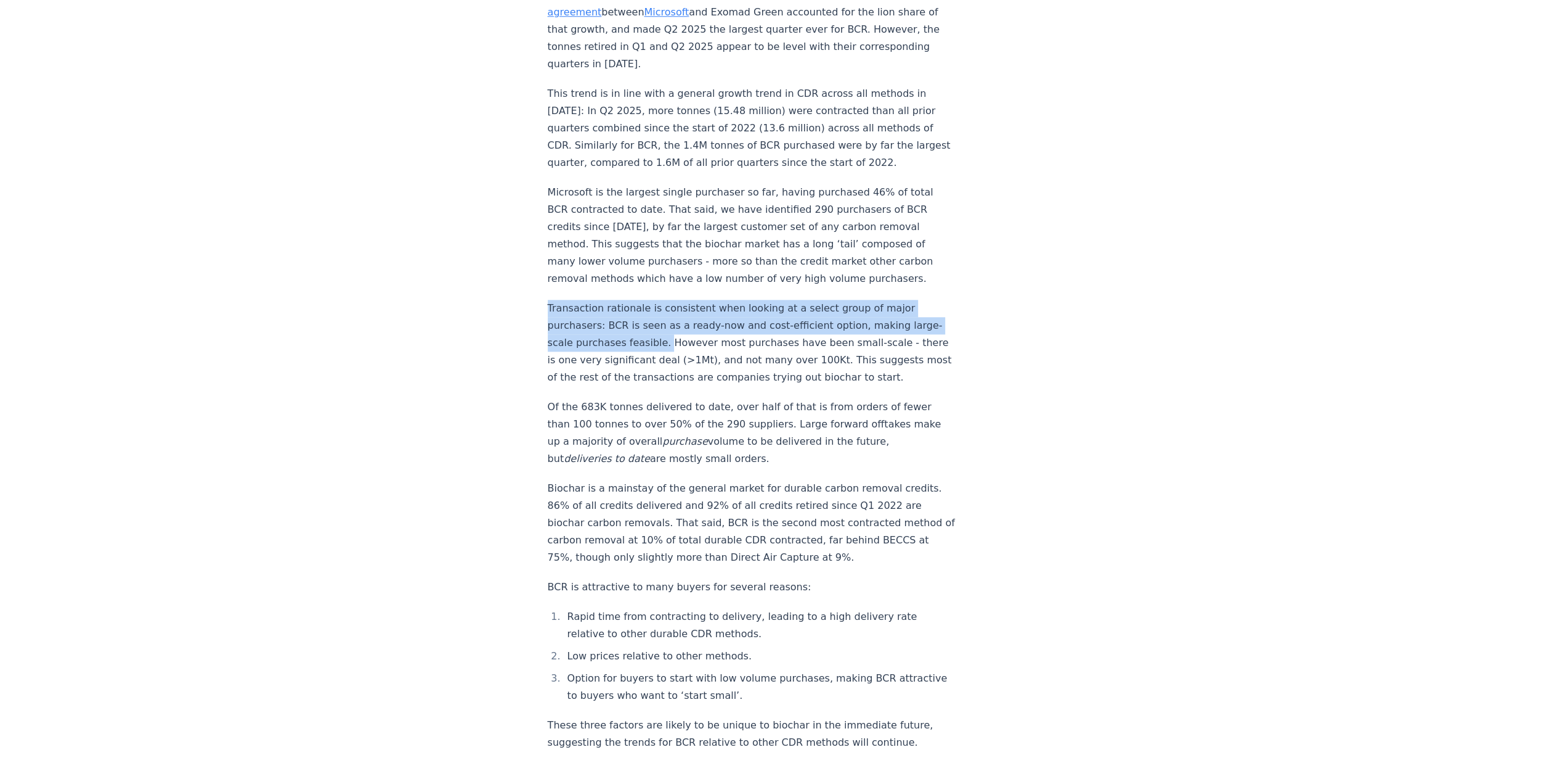
drag, startPoint x: 686, startPoint y: 303, endPoint x: 529, endPoint y: 267, distance: 161.1
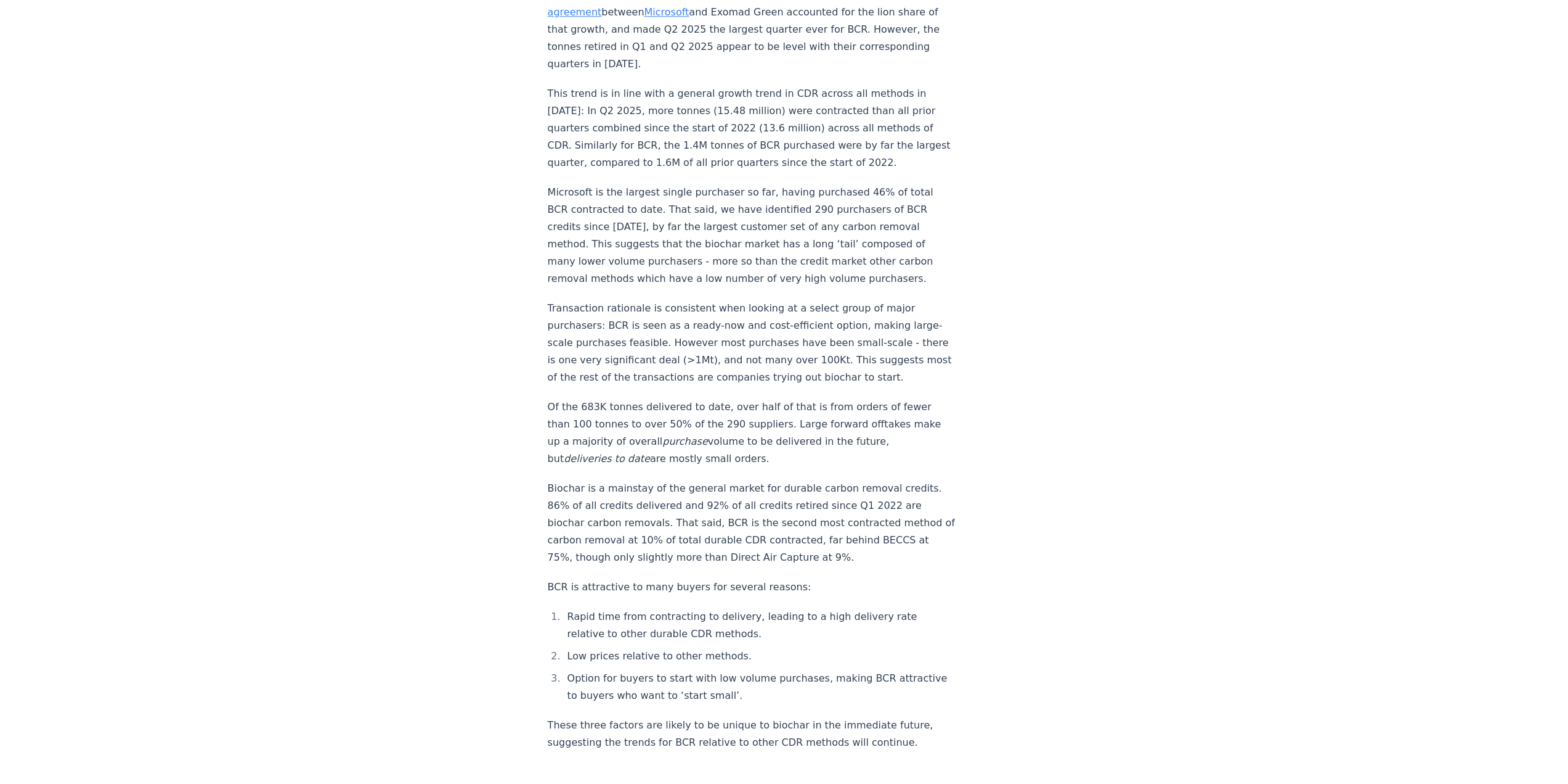
click at [689, 326] on p "Transaction rationale is consistent when looking at a select group of major pur…" at bounding box center [751, 343] width 408 height 86
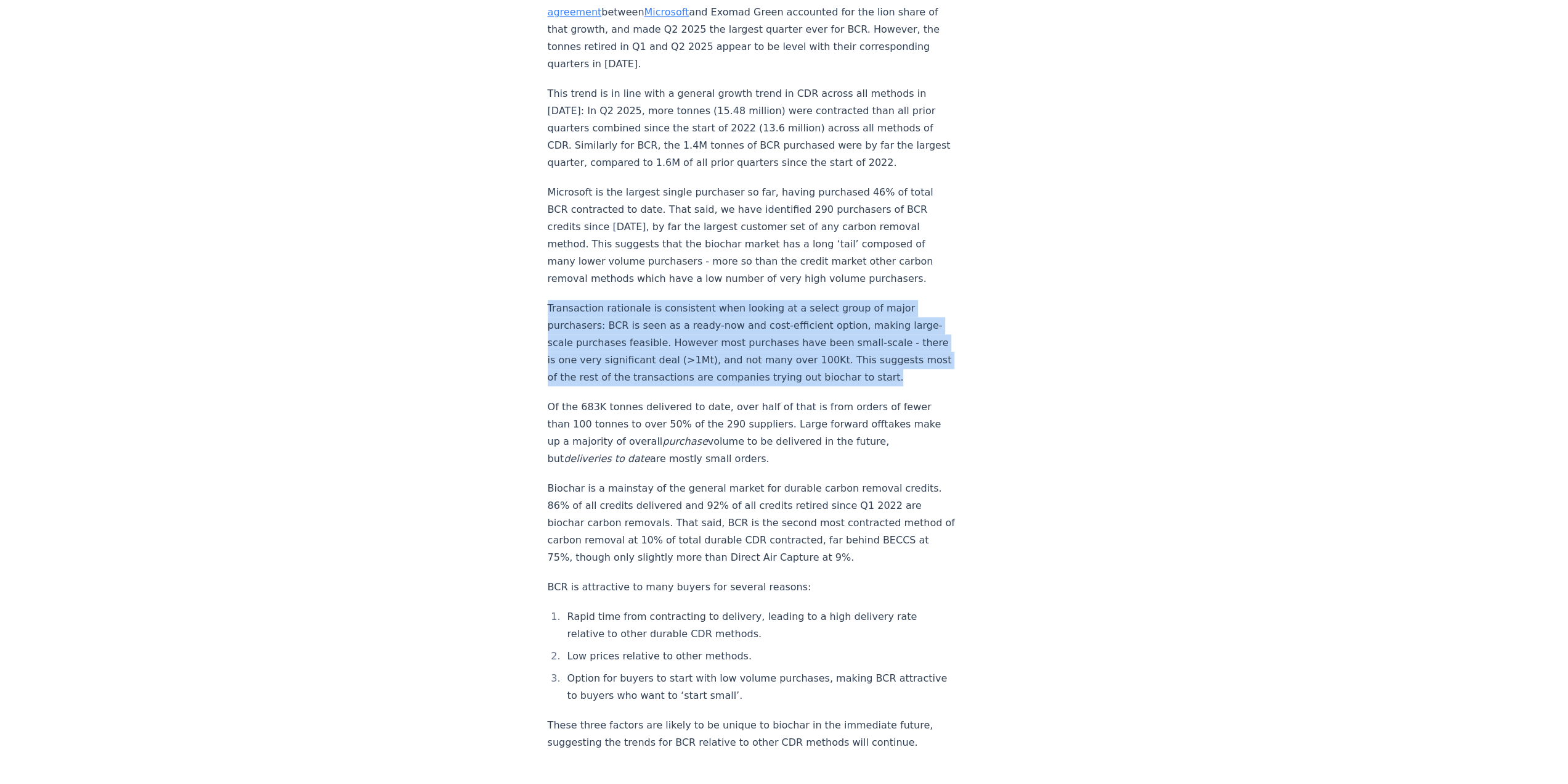
drag, startPoint x: 583, startPoint y: 358, endPoint x: 542, endPoint y: 270, distance: 97.1
copy p "Transaction rationale is consistent when looking at a select group of major pur…"
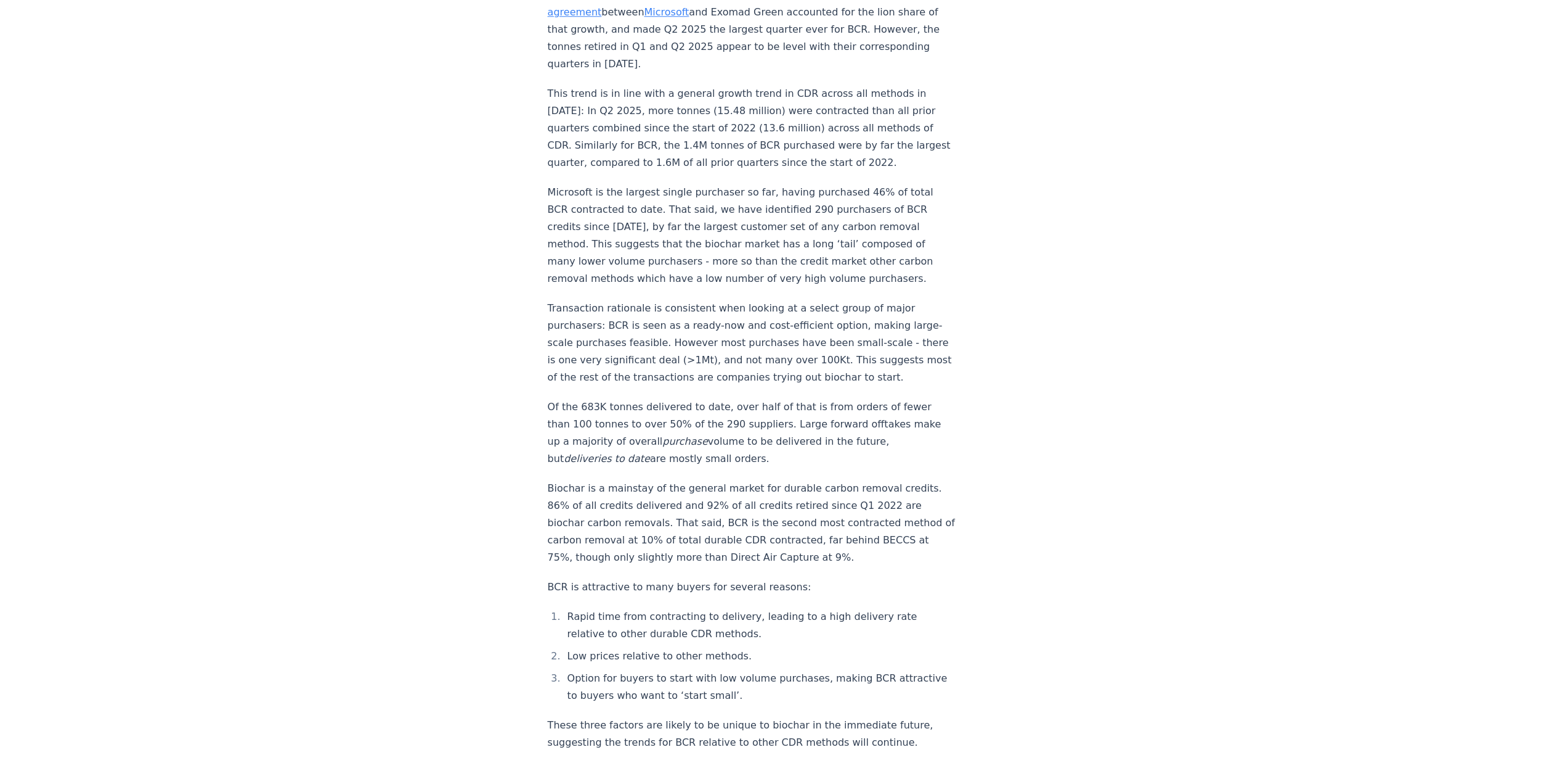
click at [668, 184] on p "Microsoft is the largest single purchaser so far, having purchased 46% of total…" at bounding box center [751, 236] width 408 height 104
drag, startPoint x: 632, startPoint y: 189, endPoint x: 587, endPoint y: 210, distance: 49.7
click at [587, 210] on p "Microsoft is the largest single purchaser so far, having purchased 46% of total…" at bounding box center [751, 236] width 408 height 104
copy p "by far the largest customer set of any carbon removal method."
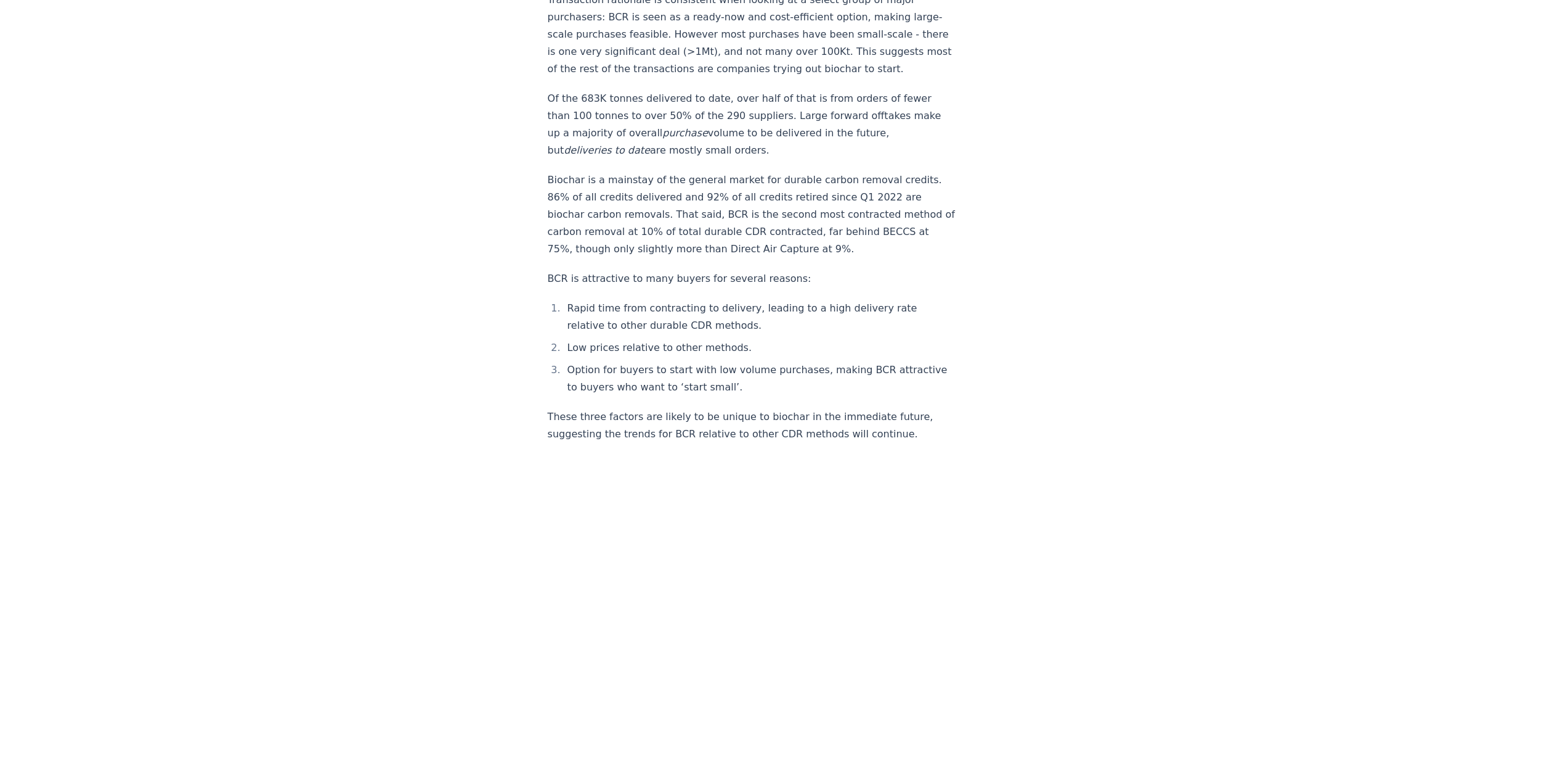
scroll to position [1515, 0]
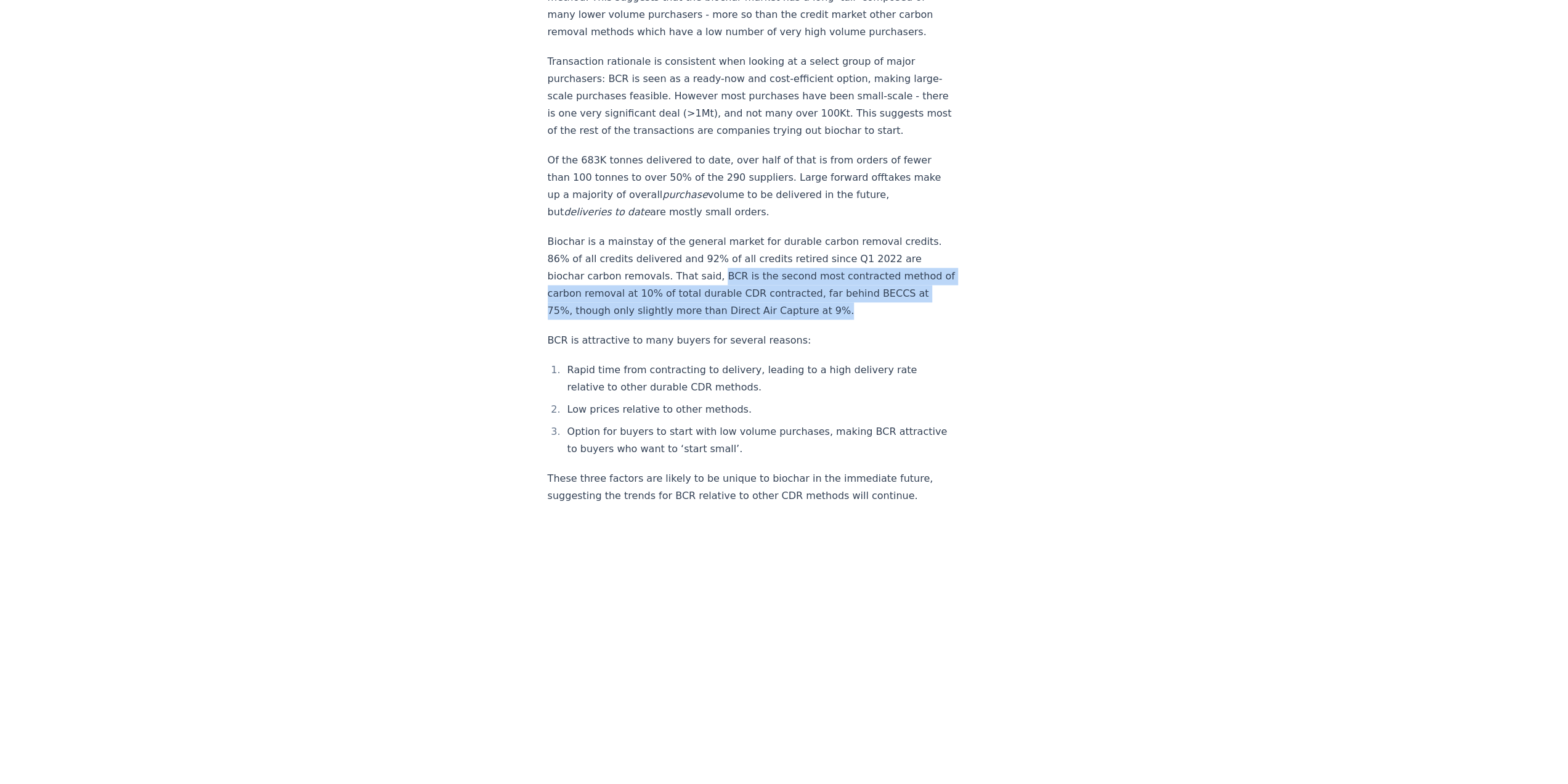
drag, startPoint x: 710, startPoint y: 256, endPoint x: 824, endPoint y: 291, distance: 119.3
click at [824, 291] on p "Biochar is a mainstay of the general market for durable carbon removal credits.…" at bounding box center [751, 275] width 408 height 86
copy p "BCR is the second most contracted method of carbon removal at 10% of total dura…"
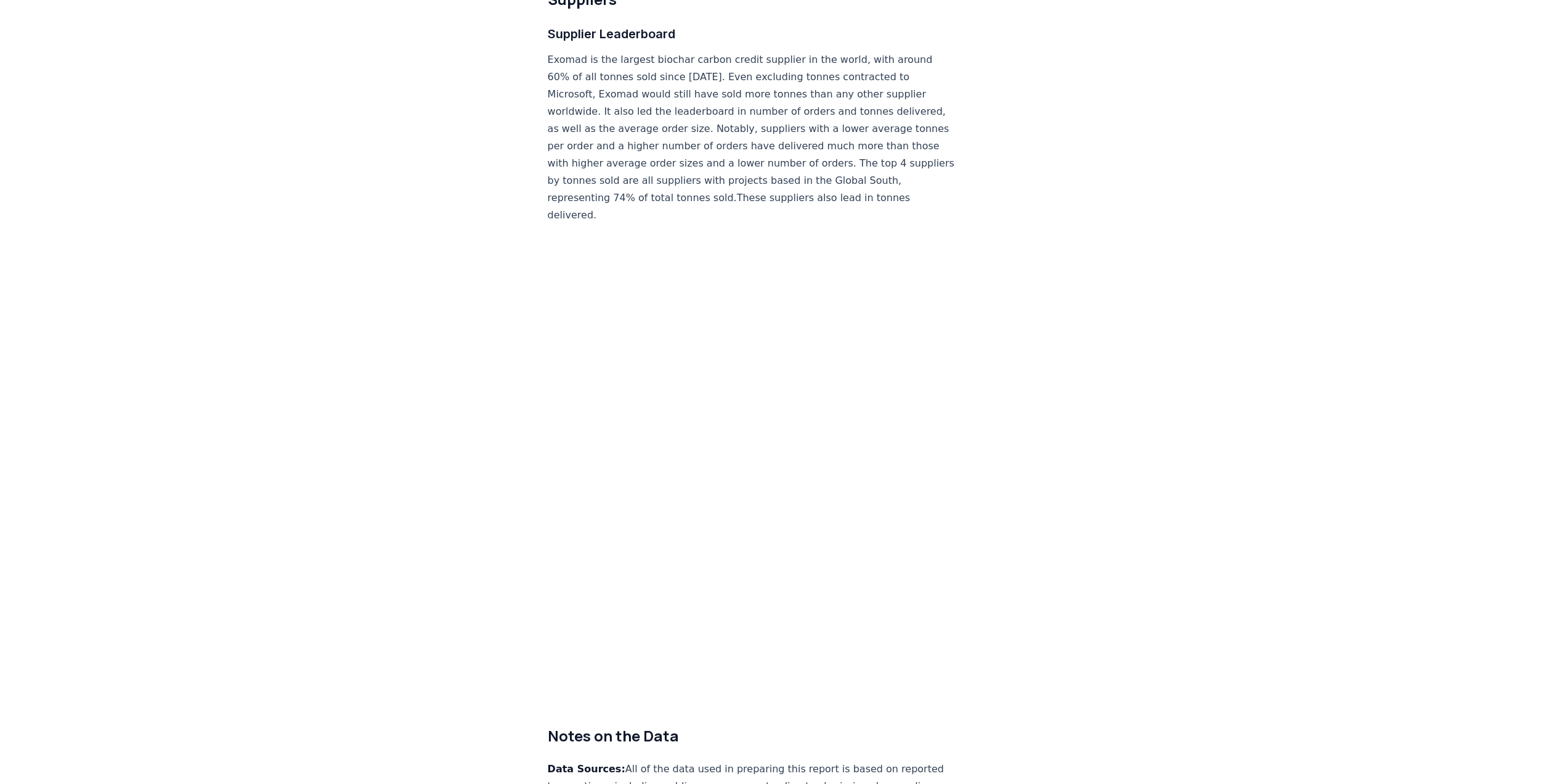
scroll to position [7193, 0]
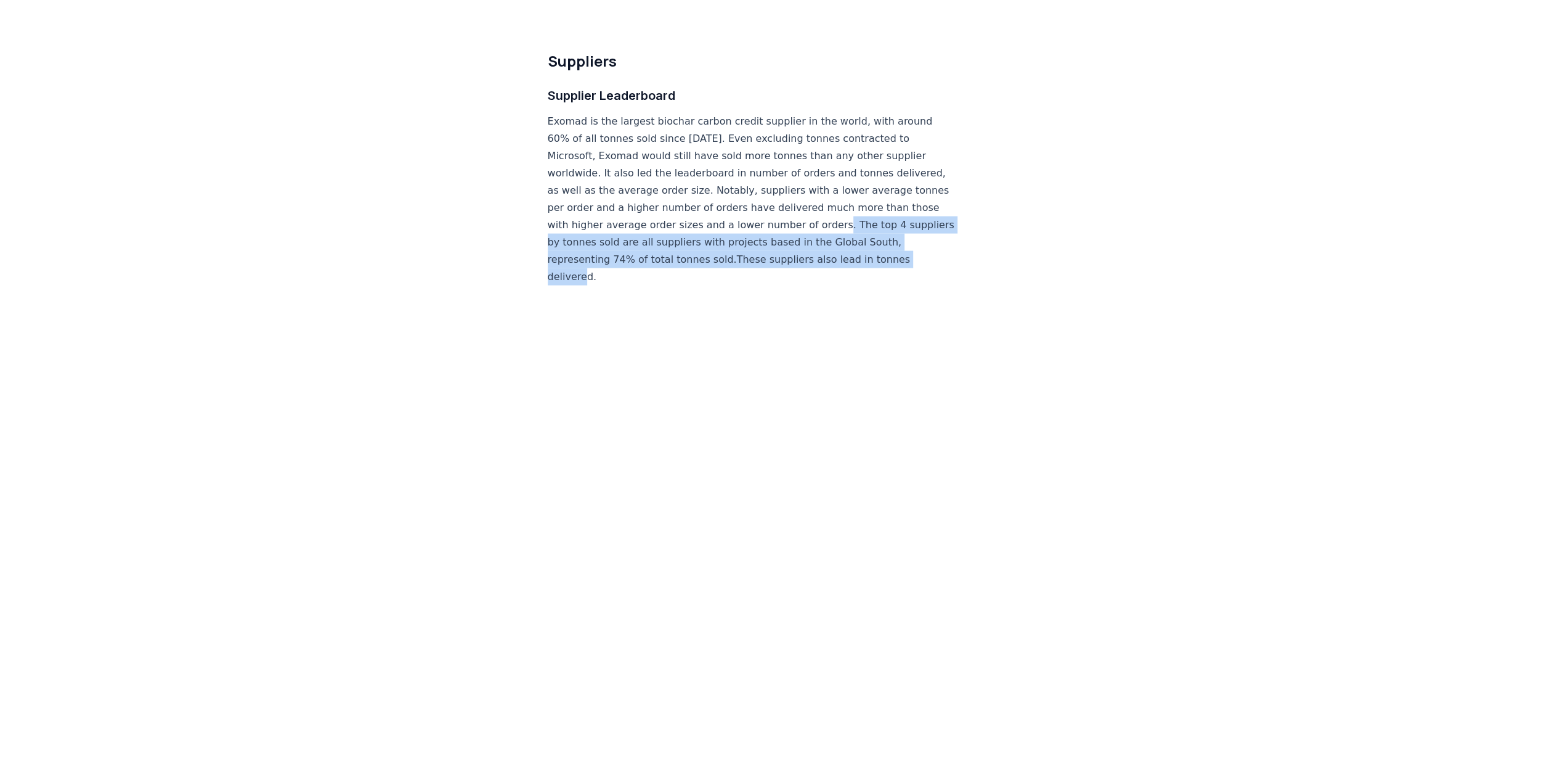
drag, startPoint x: 545, startPoint y: 202, endPoint x: 663, endPoint y: 234, distance: 122.3
copy p "The top 4 suppliers by tonnes sold are all suppliers with projects based in the…"
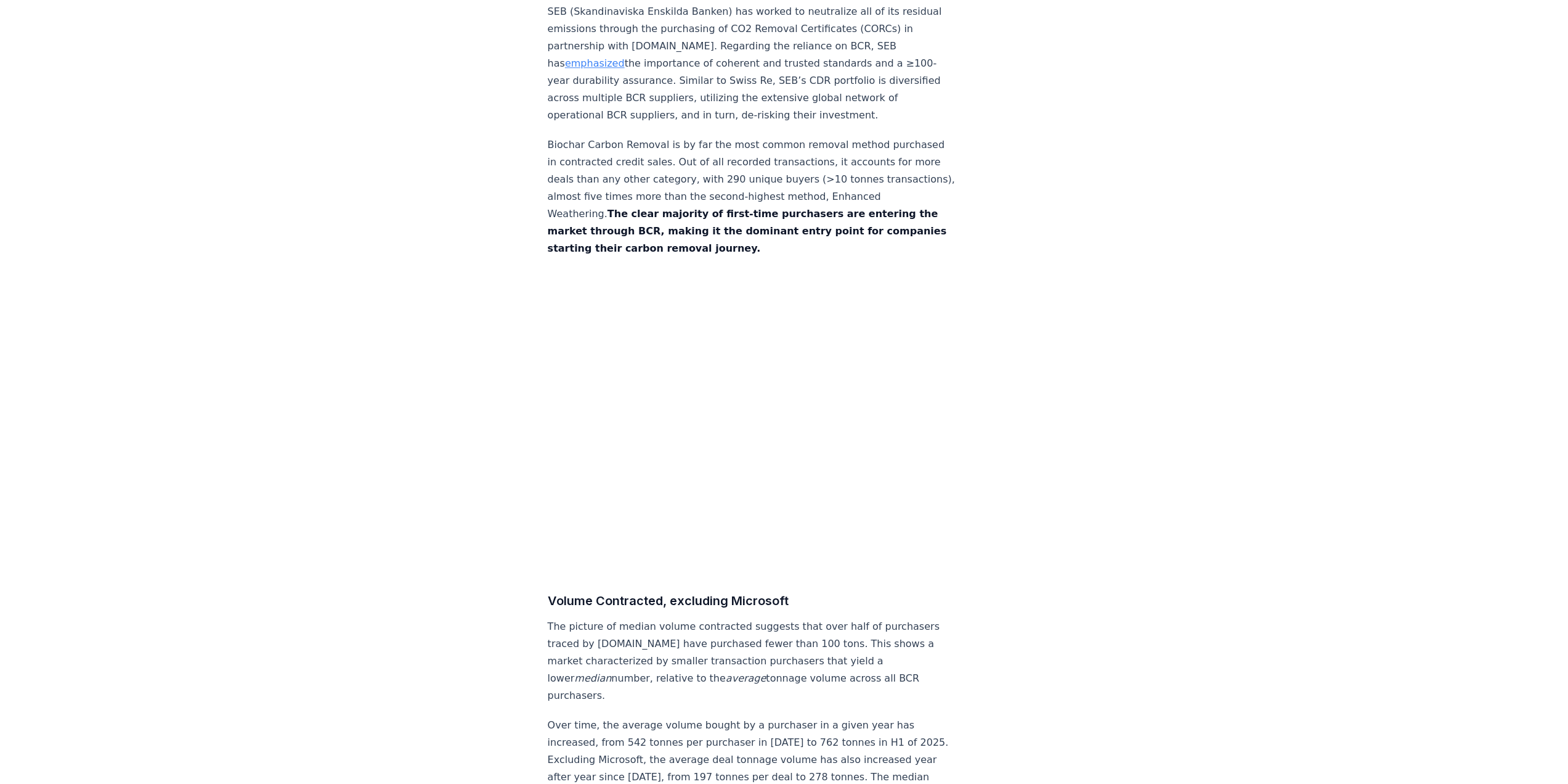
scroll to position [6091, 0]
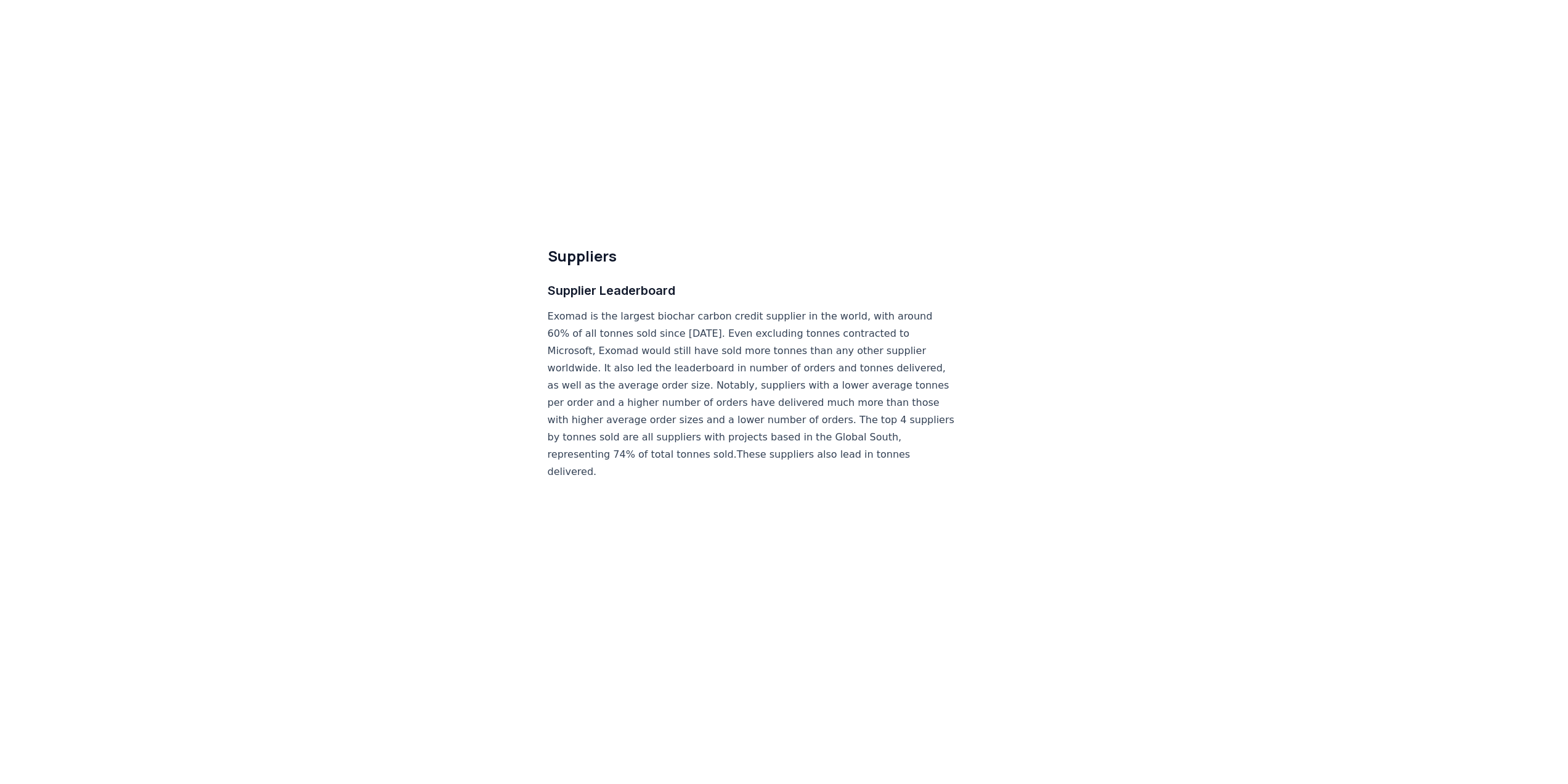
scroll to position [7077, 0]
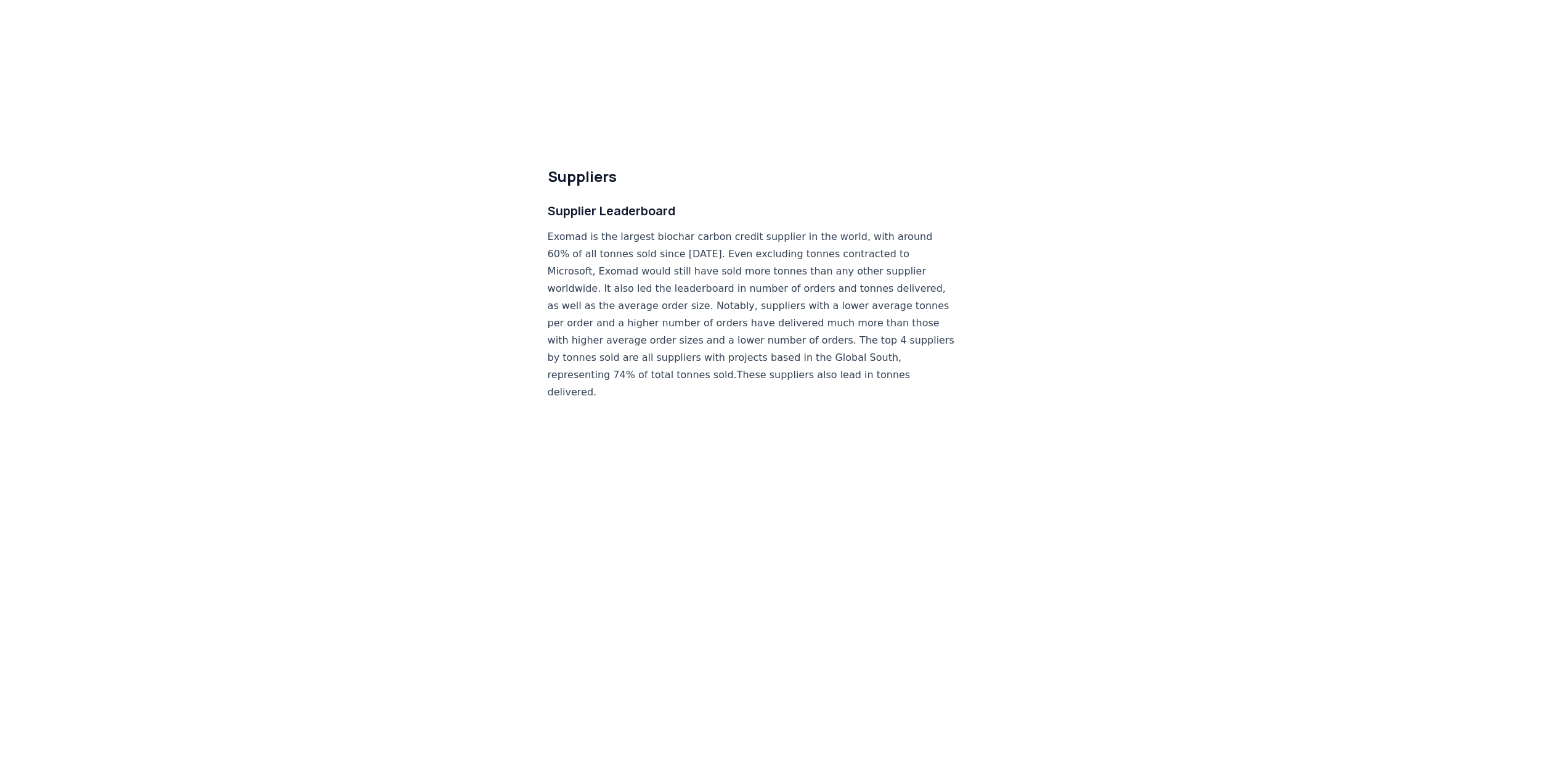
click at [578, 262] on p "Exomad is the largest biochar carbon credit supplier in the world, with around …" at bounding box center [751, 314] width 408 height 173
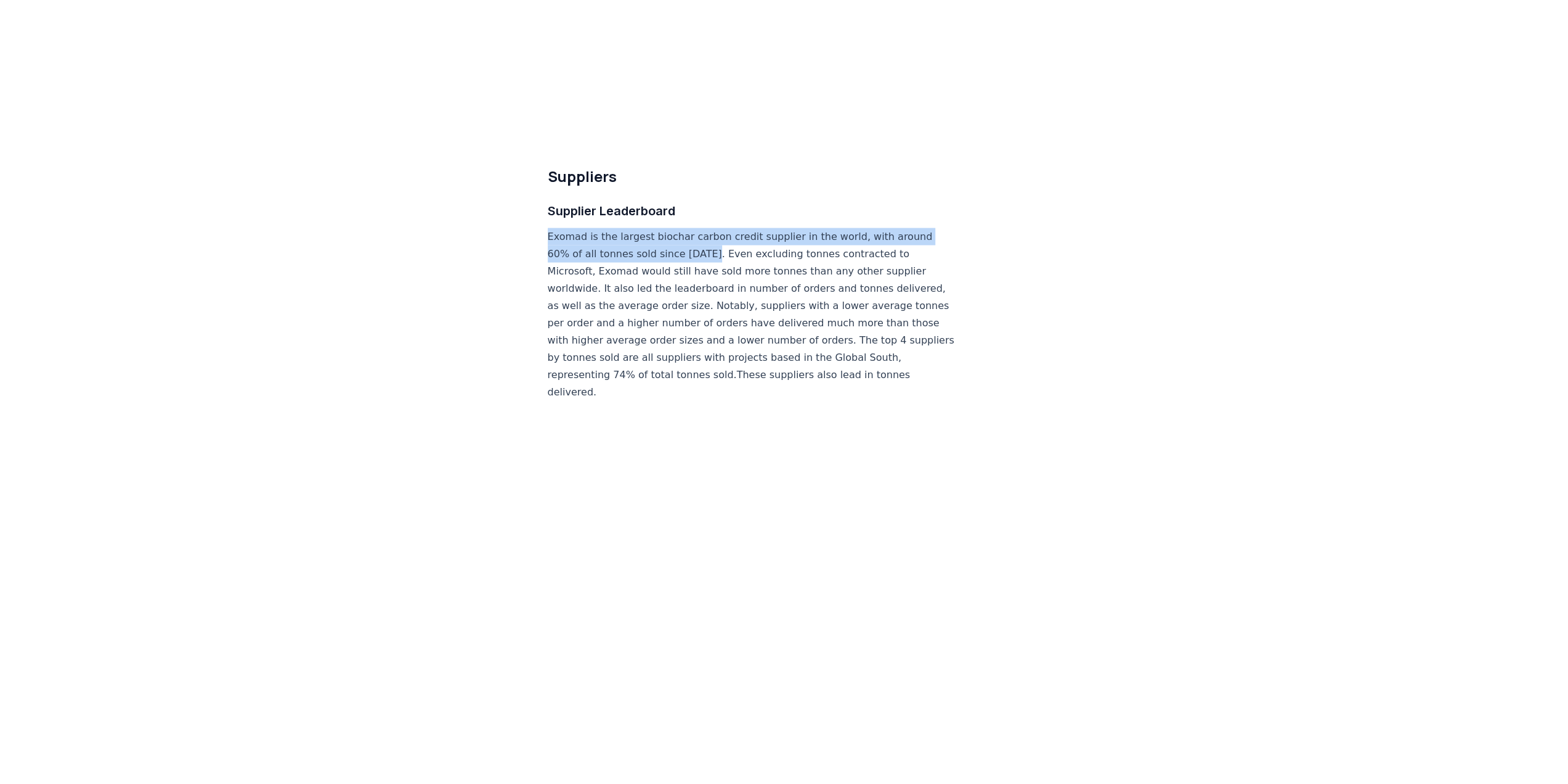
drag, startPoint x: 549, startPoint y: 200, endPoint x: 702, endPoint y: 216, distance: 153.8
click at [702, 228] on p "Exomad is the largest biochar carbon credit supplier in the world, with around …" at bounding box center [751, 314] width 408 height 173
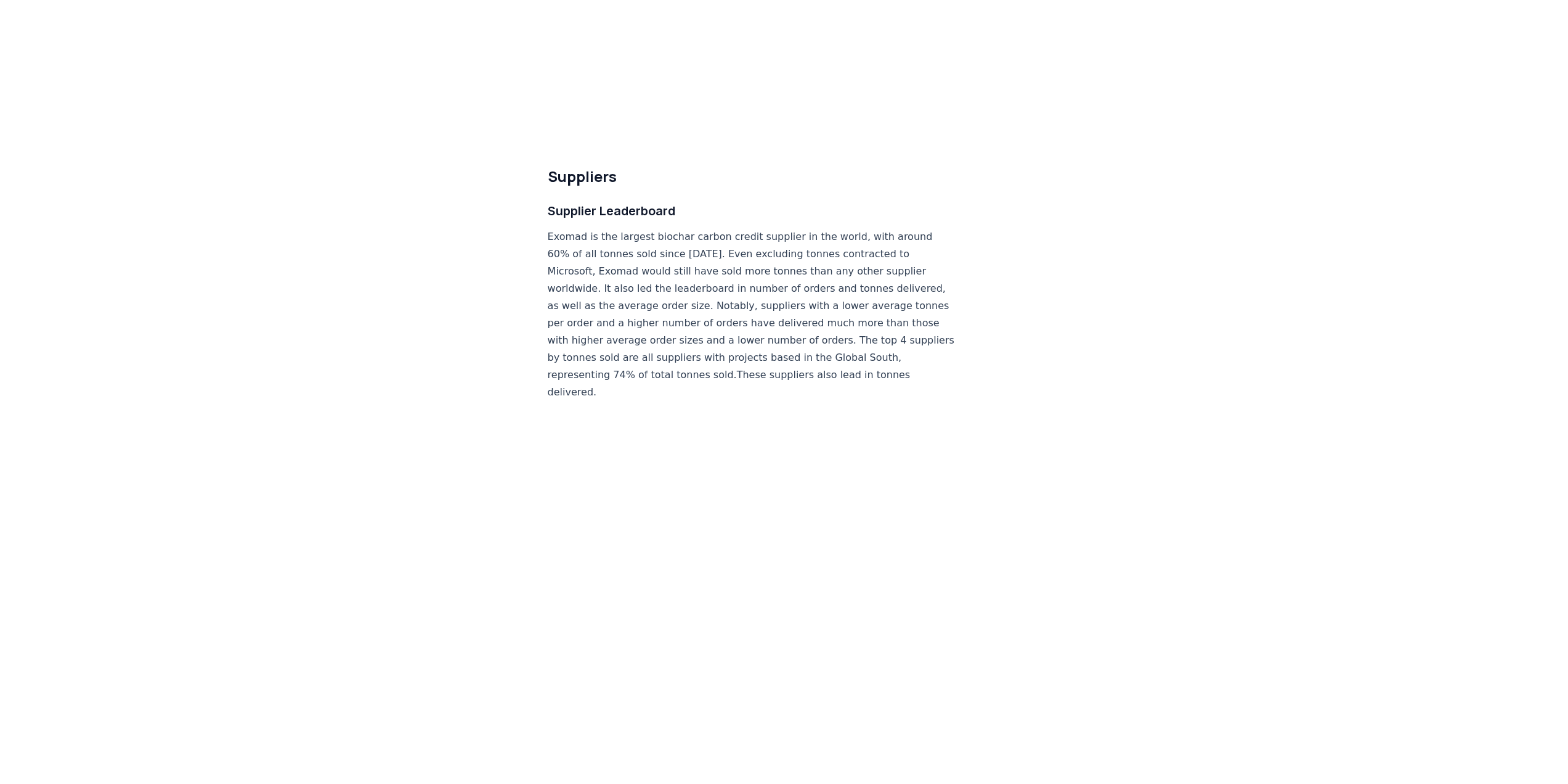
click at [670, 251] on p "Exomad is the largest biochar carbon credit supplier in the world, with around …" at bounding box center [751, 314] width 408 height 173
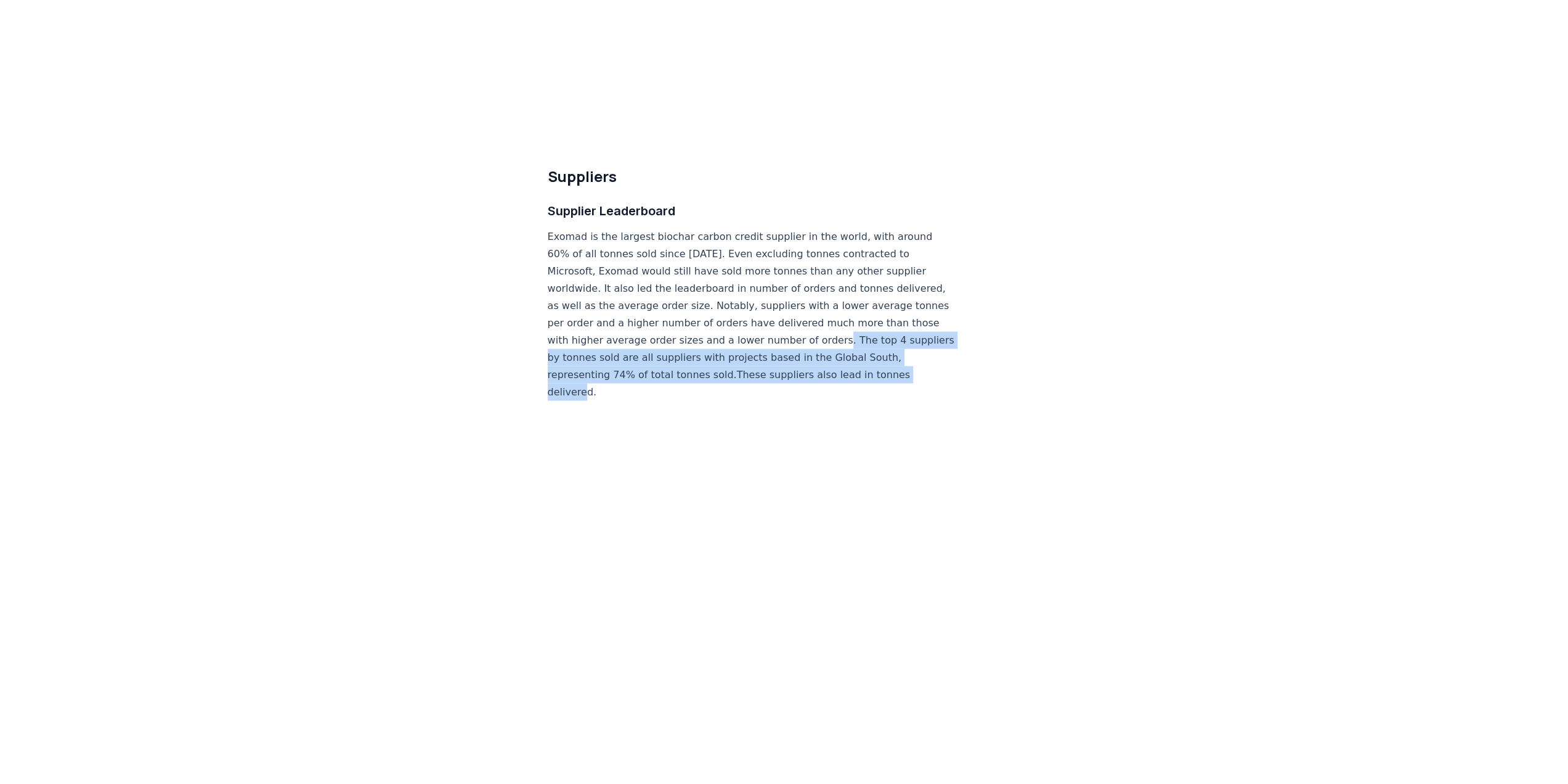
drag, startPoint x: 547, startPoint y: 320, endPoint x: 646, endPoint y: 349, distance: 103.2
copy p "The top 4 suppliers by tonnes sold are all suppliers with projects based in the…"
